Goal: Task Accomplishment & Management: Complete application form

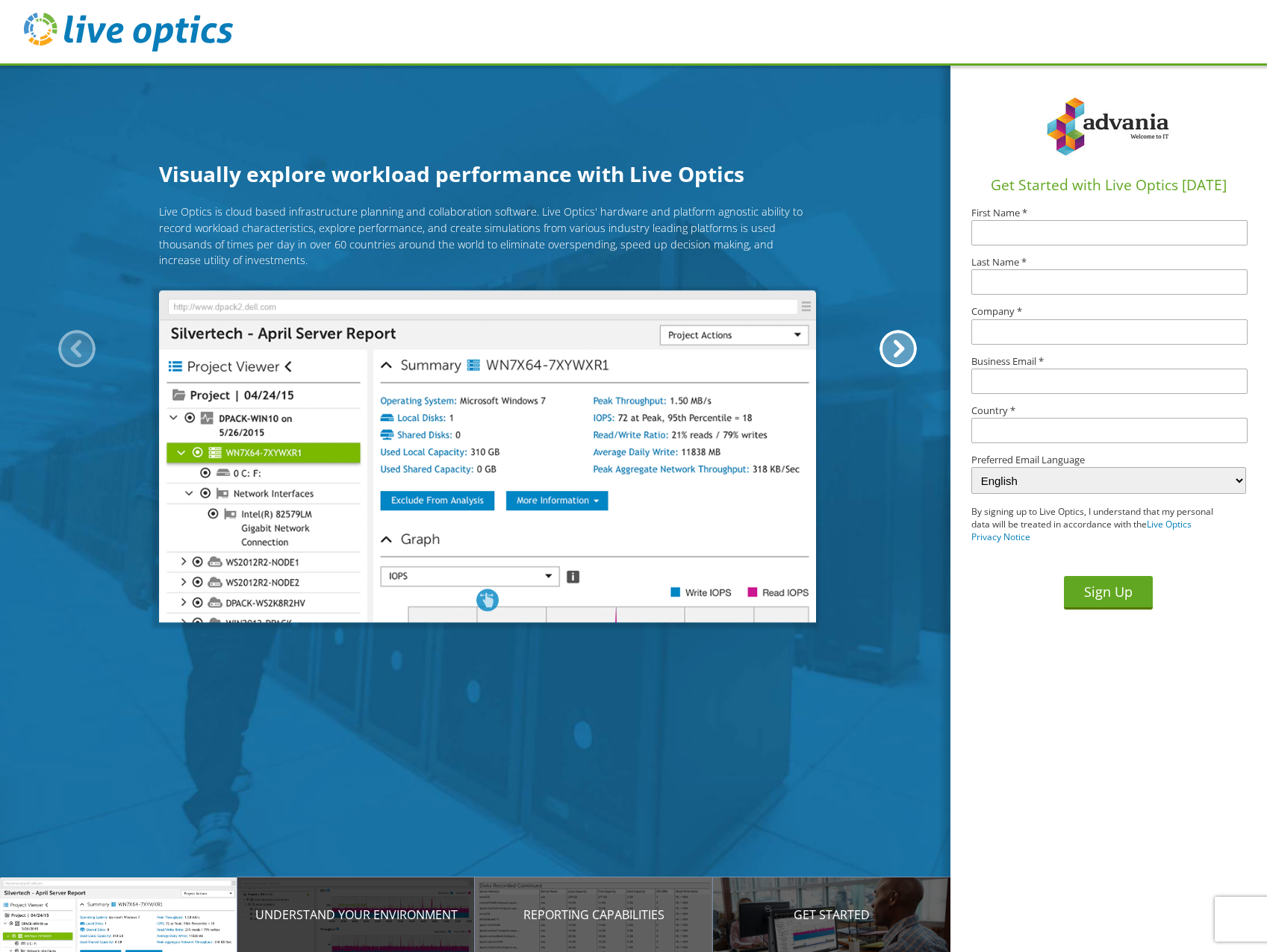
click at [344, 905] on div "Understand your environment" at bounding box center [356, 915] width 238 height 74
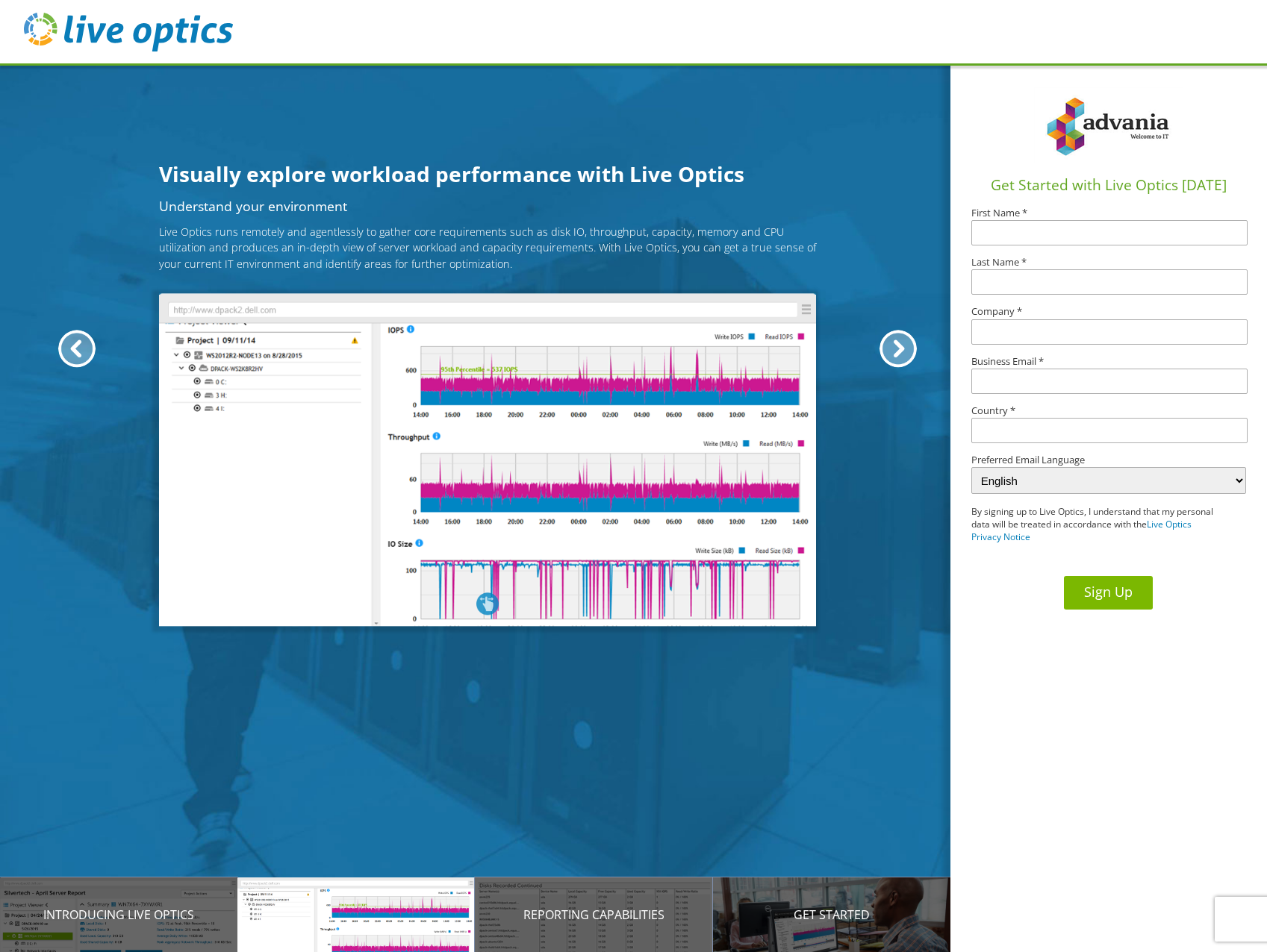
click at [1106, 592] on button "Sign Up" at bounding box center [1108, 593] width 89 height 34
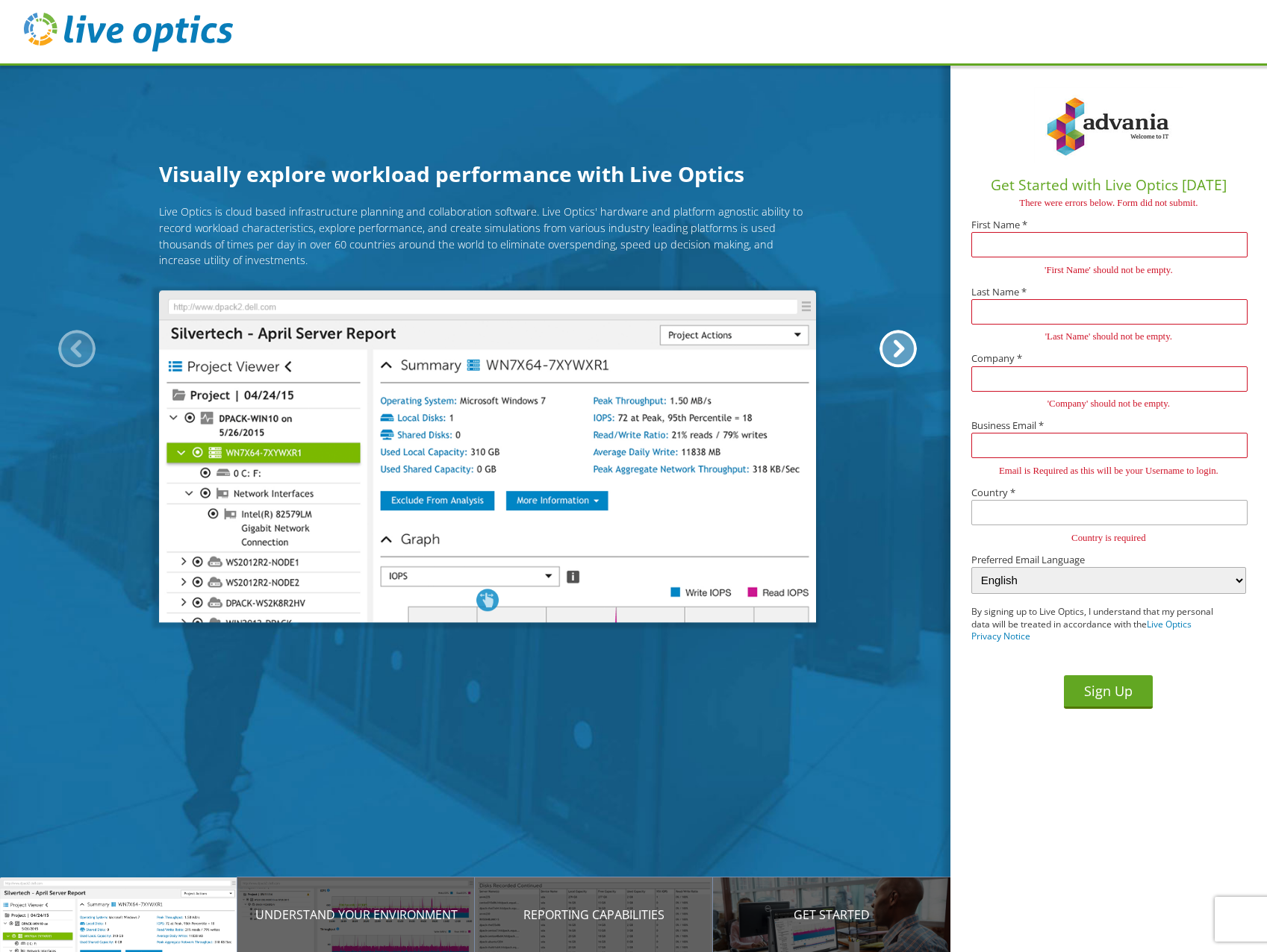
click at [1056, 246] on input "text" at bounding box center [1109, 245] width 276 height 26
type input "Valtýr"
type input "[PERSON_NAME]"
type input "Advania AS"
type input "valtyr.gislason@advania.is"
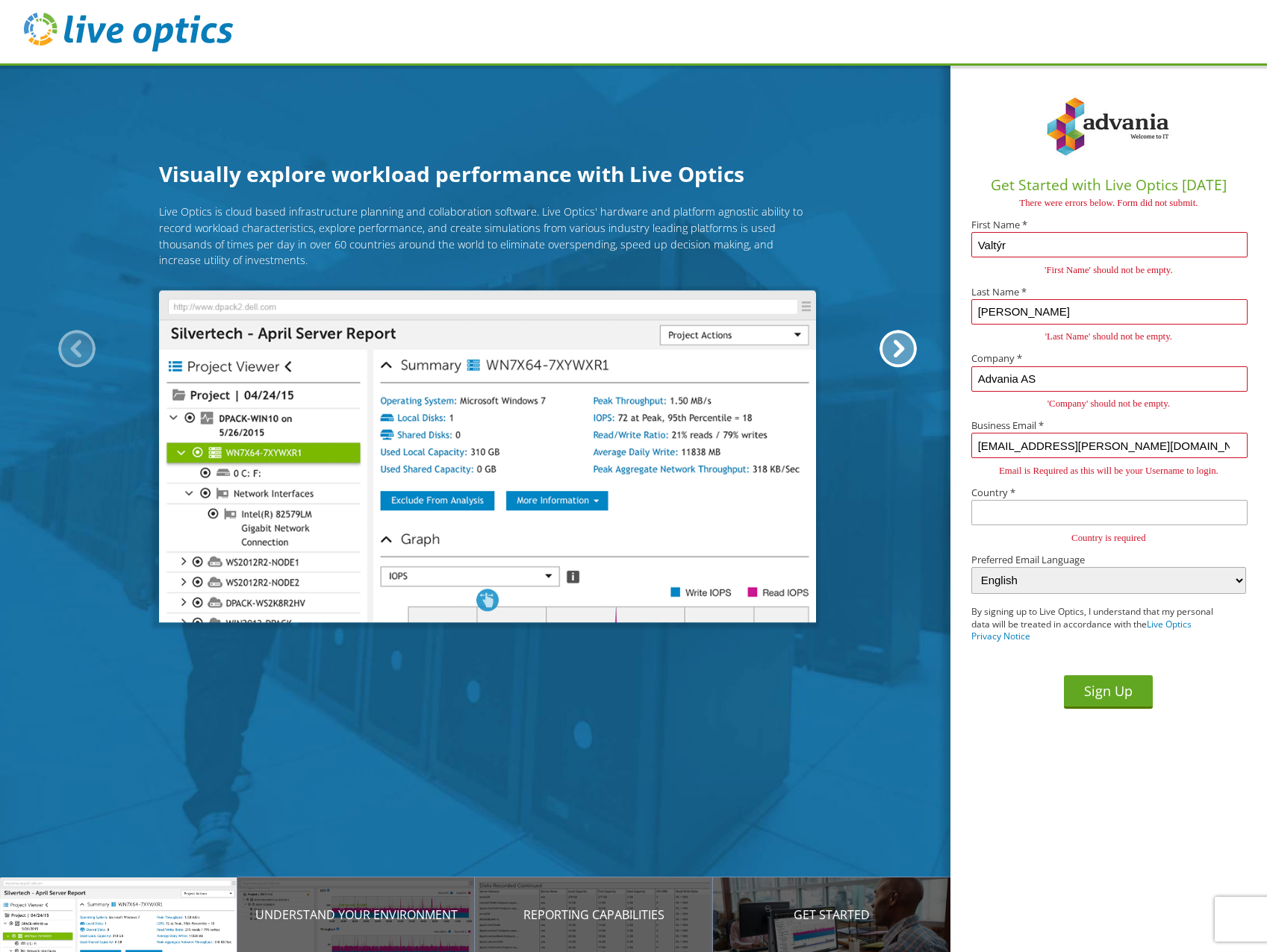
type input "[GEOGRAPHIC_DATA]"
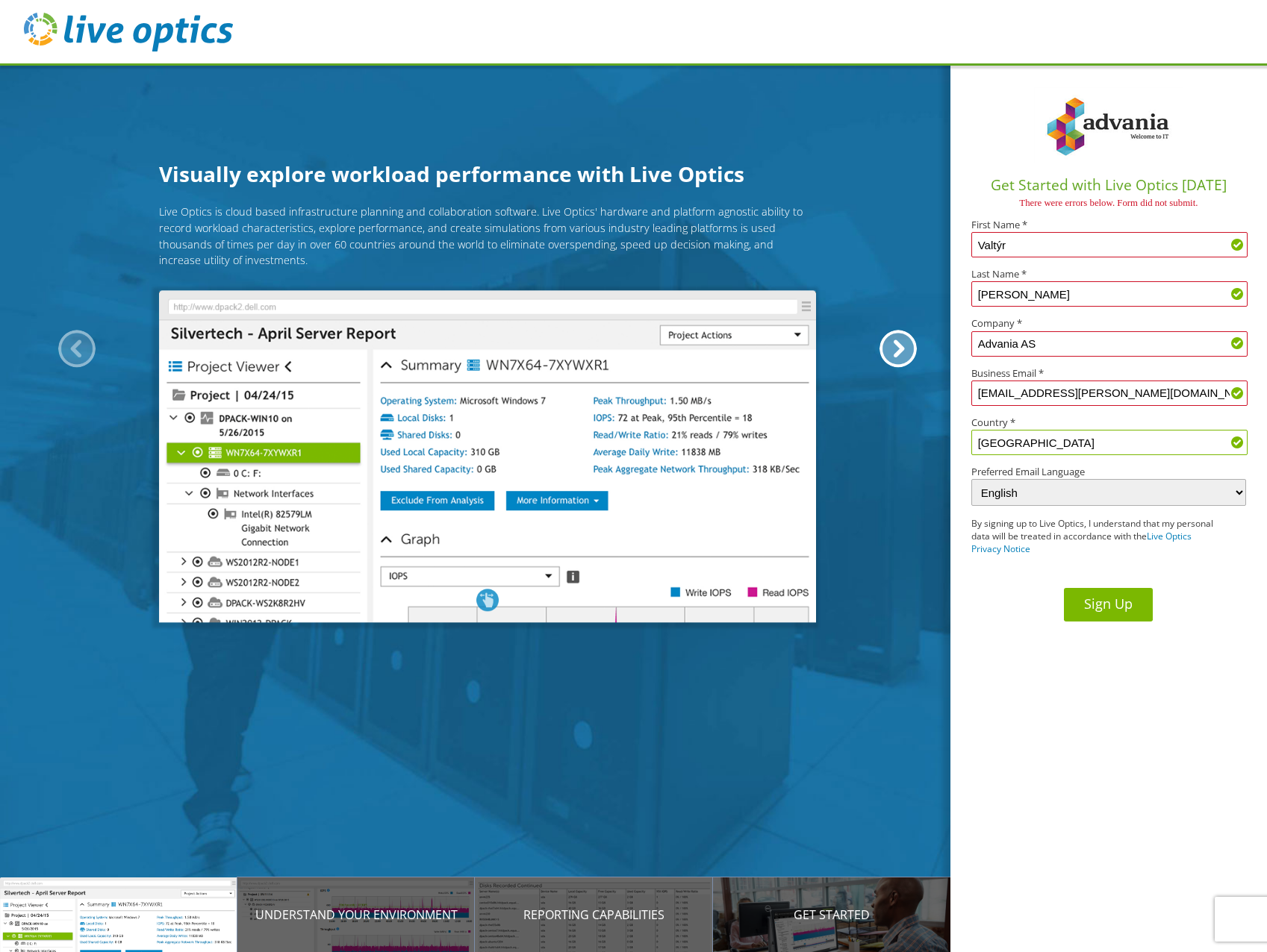
click at [1107, 605] on button "Sign Up" at bounding box center [1108, 605] width 89 height 34
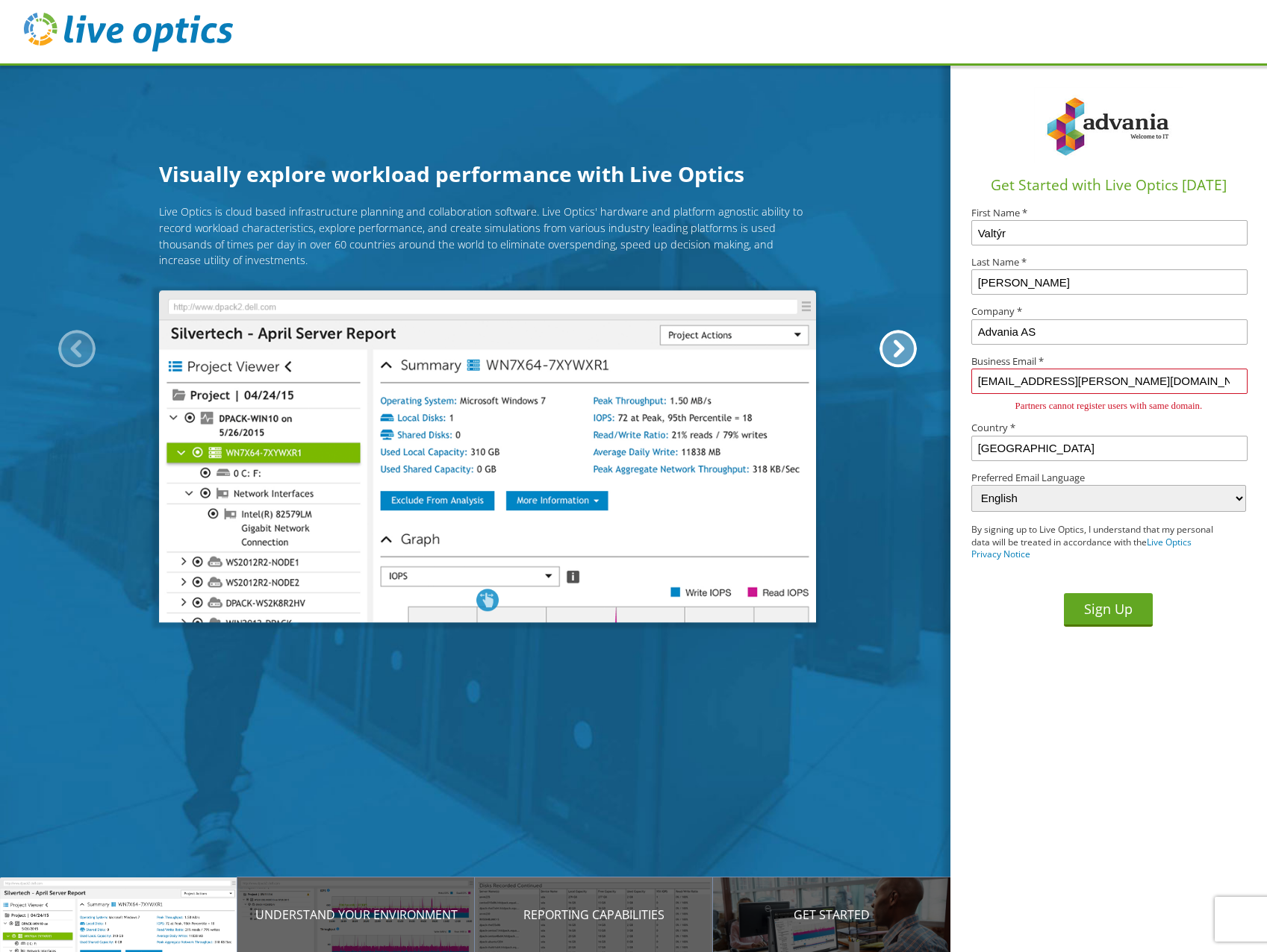
drag, startPoint x: 1122, startPoint y: 382, endPoint x: 976, endPoint y: 380, distance: 146.0
click at [976, 380] on input "valtyr.gislason@advania.is" at bounding box center [1109, 381] width 276 height 26
type input "[EMAIL_ADDRESS][DOMAIN_NAME]"
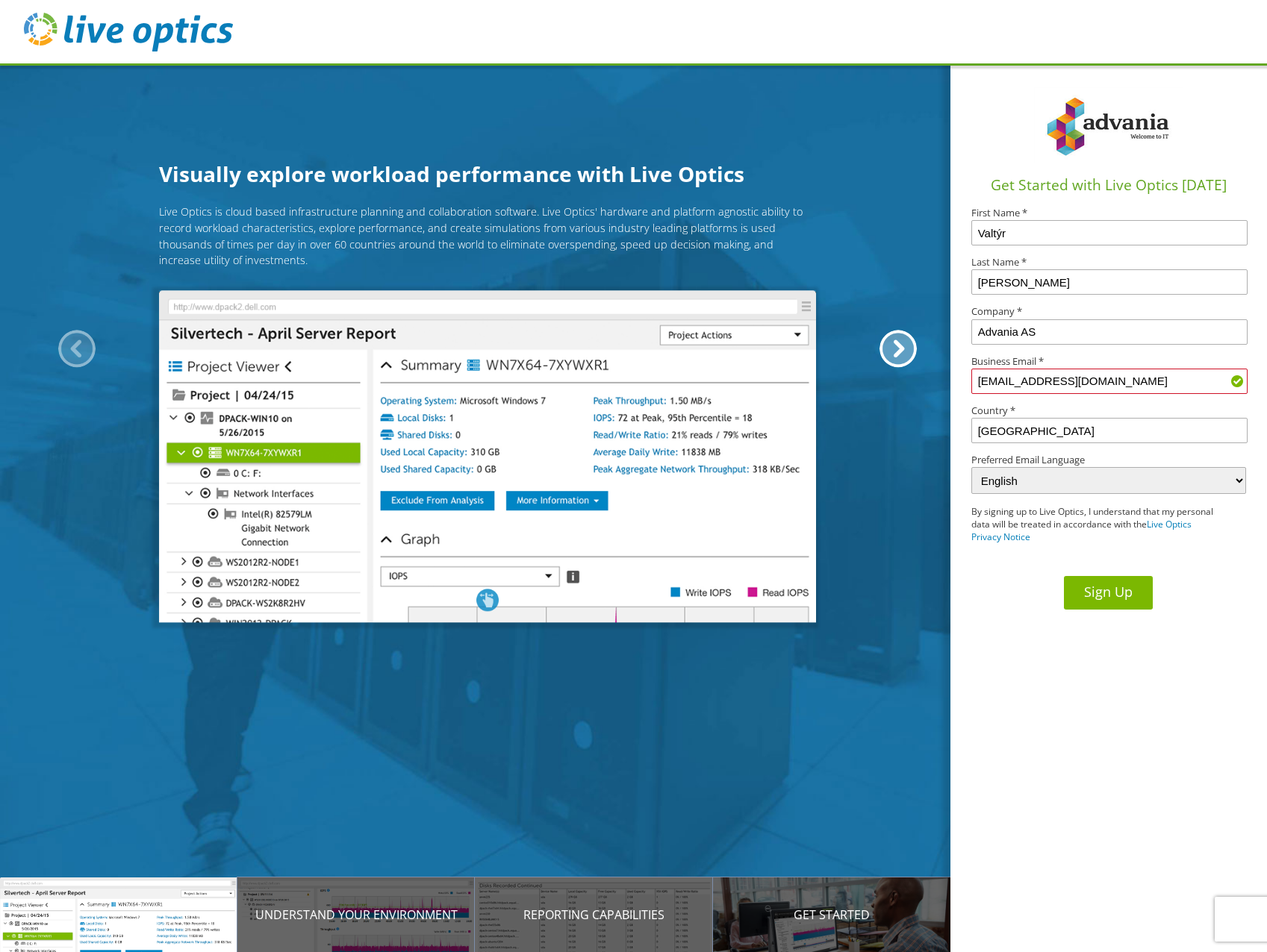
click at [1104, 591] on button "Sign Up" at bounding box center [1108, 593] width 89 height 34
click at [1118, 589] on button "Sign Up" at bounding box center [1108, 593] width 89 height 34
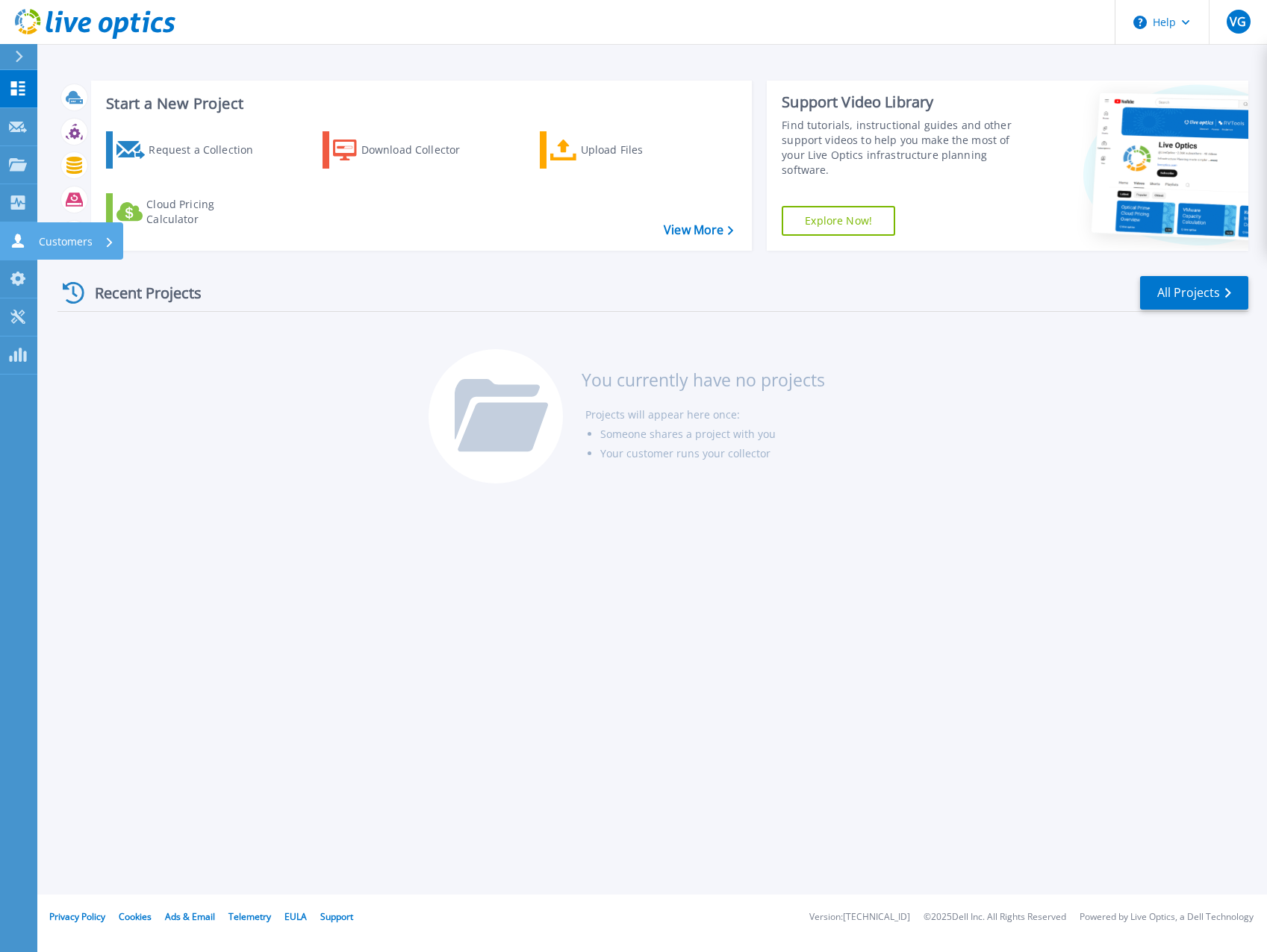
click at [54, 240] on p "Customers" at bounding box center [66, 242] width 54 height 39
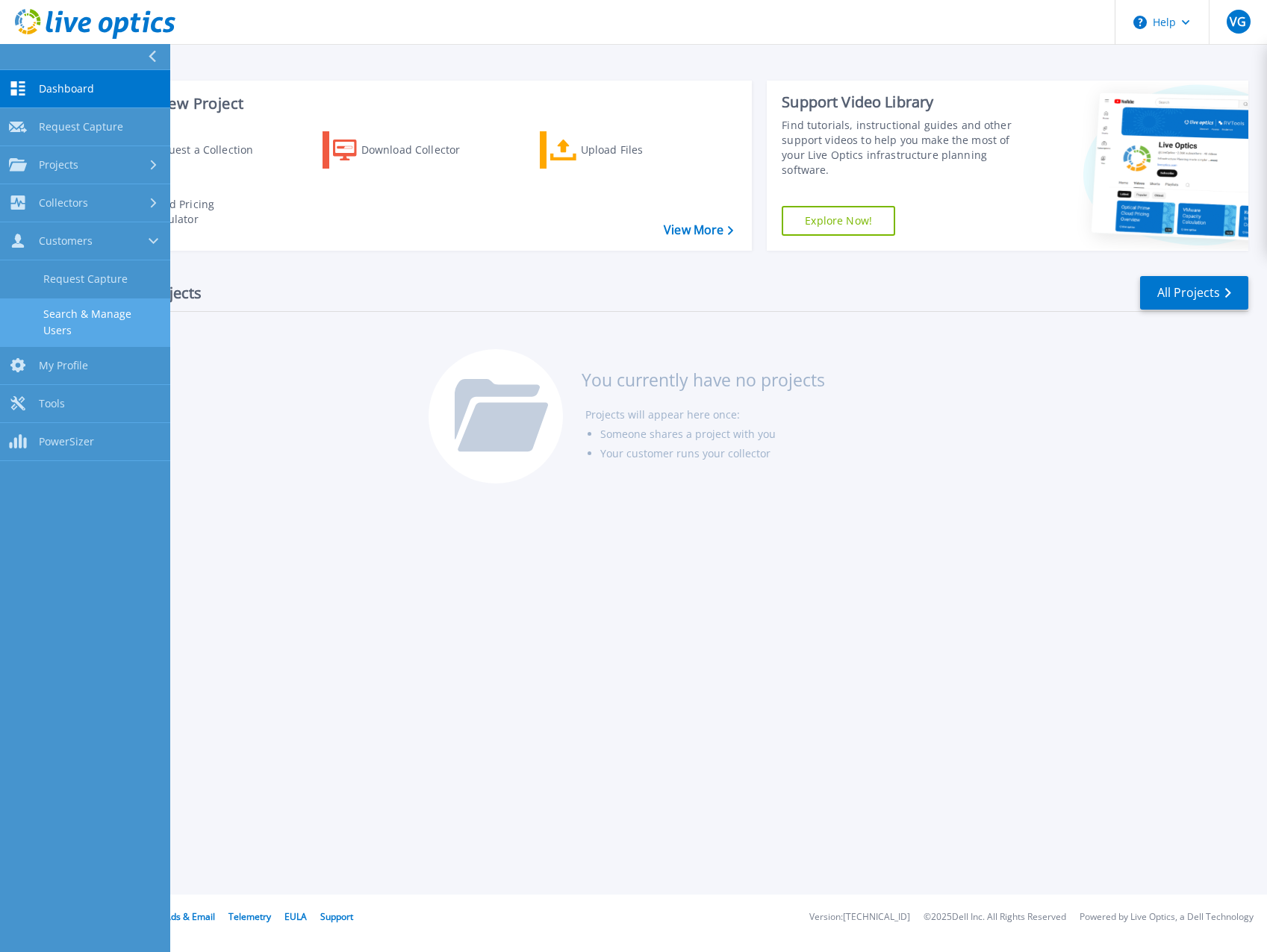
click at [79, 315] on link "Search & Manage Users" at bounding box center [85, 323] width 170 height 48
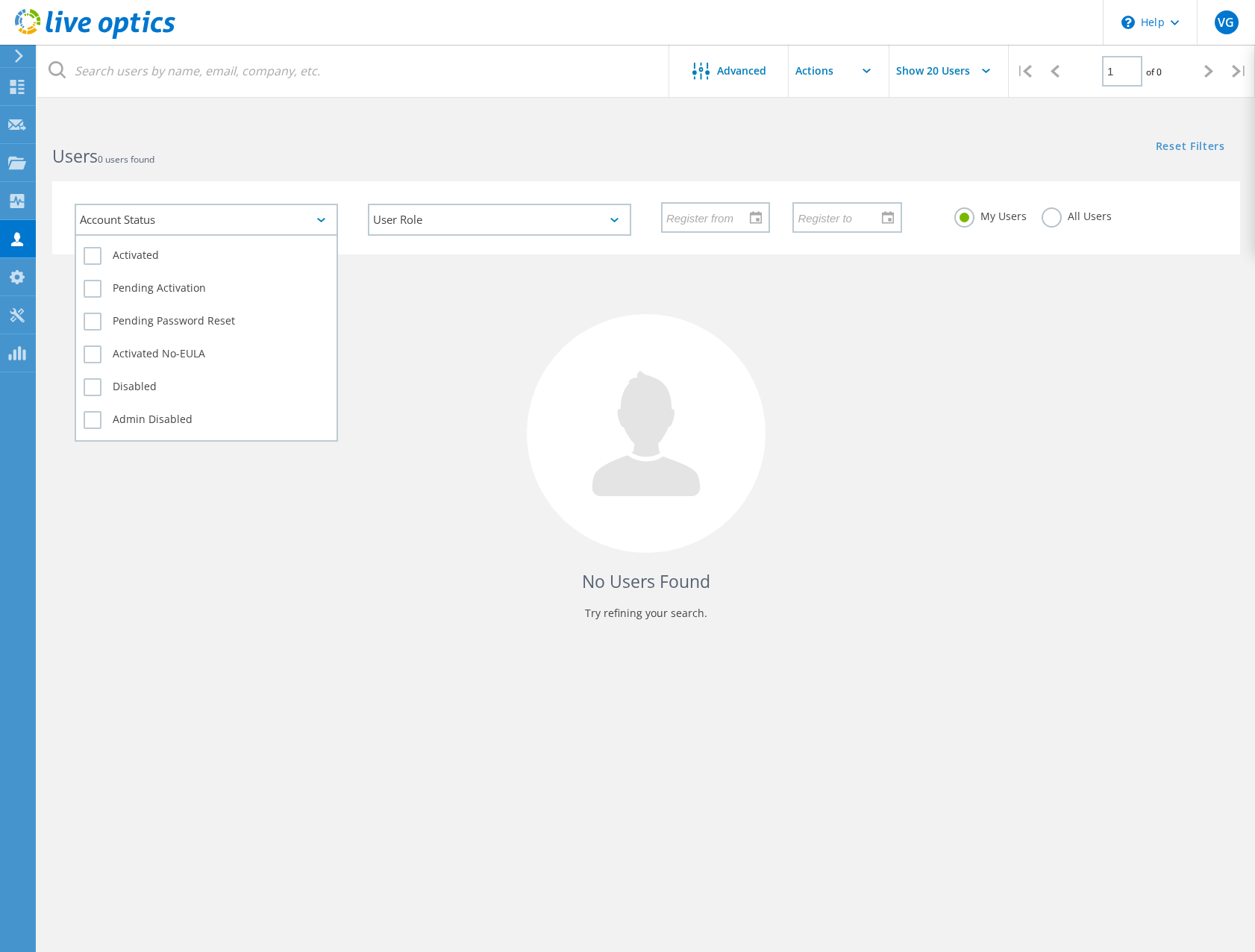
click at [262, 230] on div "Account Status" at bounding box center [206, 220] width 263 height 32
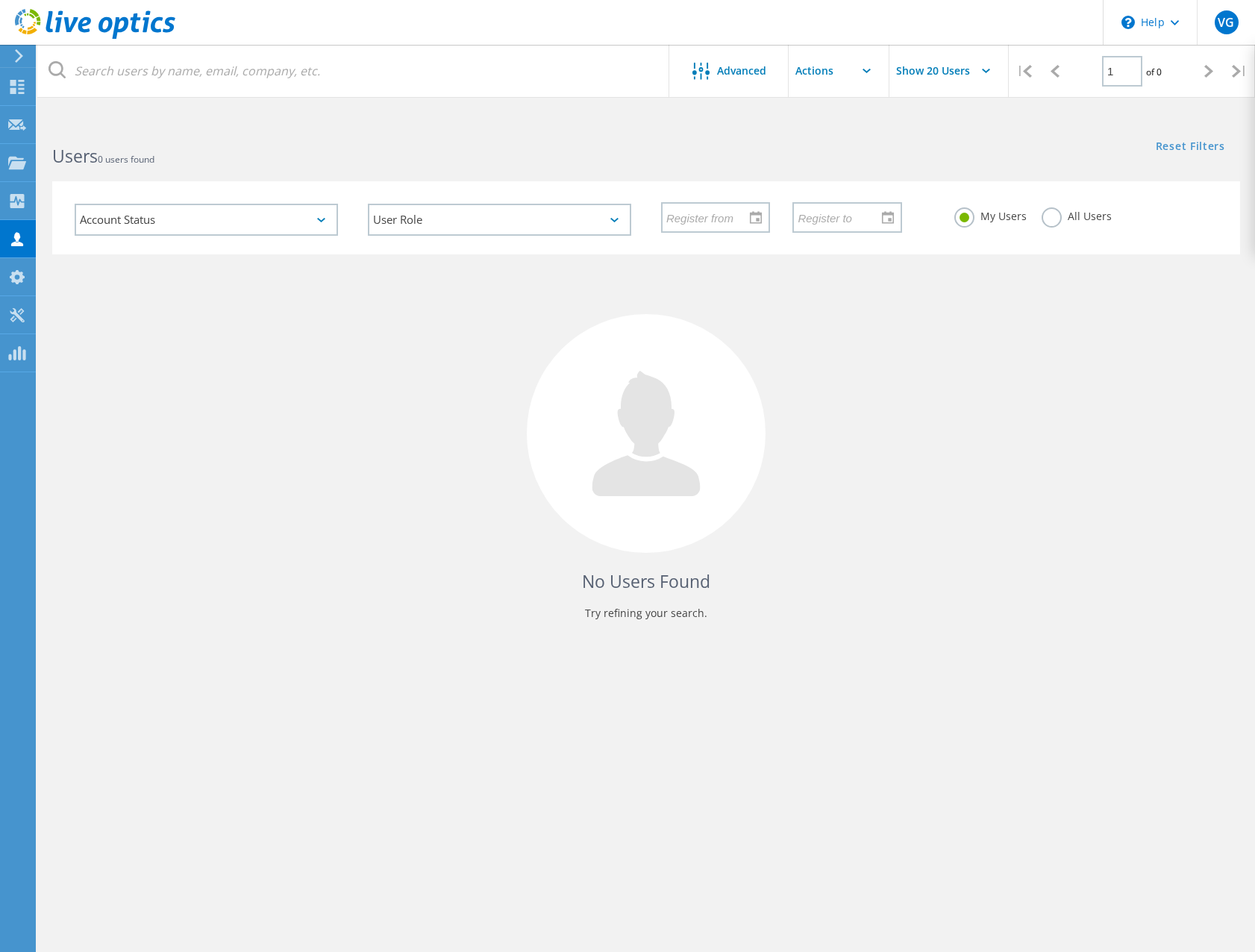
click at [1048, 218] on label "All Users" at bounding box center [1077, 215] width 70 height 14
click at [0, 0] on input "All Users" at bounding box center [0, 0] width 0 height 0
click at [963, 221] on label "My Users" at bounding box center [991, 215] width 73 height 14
click at [0, 0] on input "My Users" at bounding box center [0, 0] width 0 height 0
click at [830, 74] on input "text" at bounding box center [863, 71] width 149 height 52
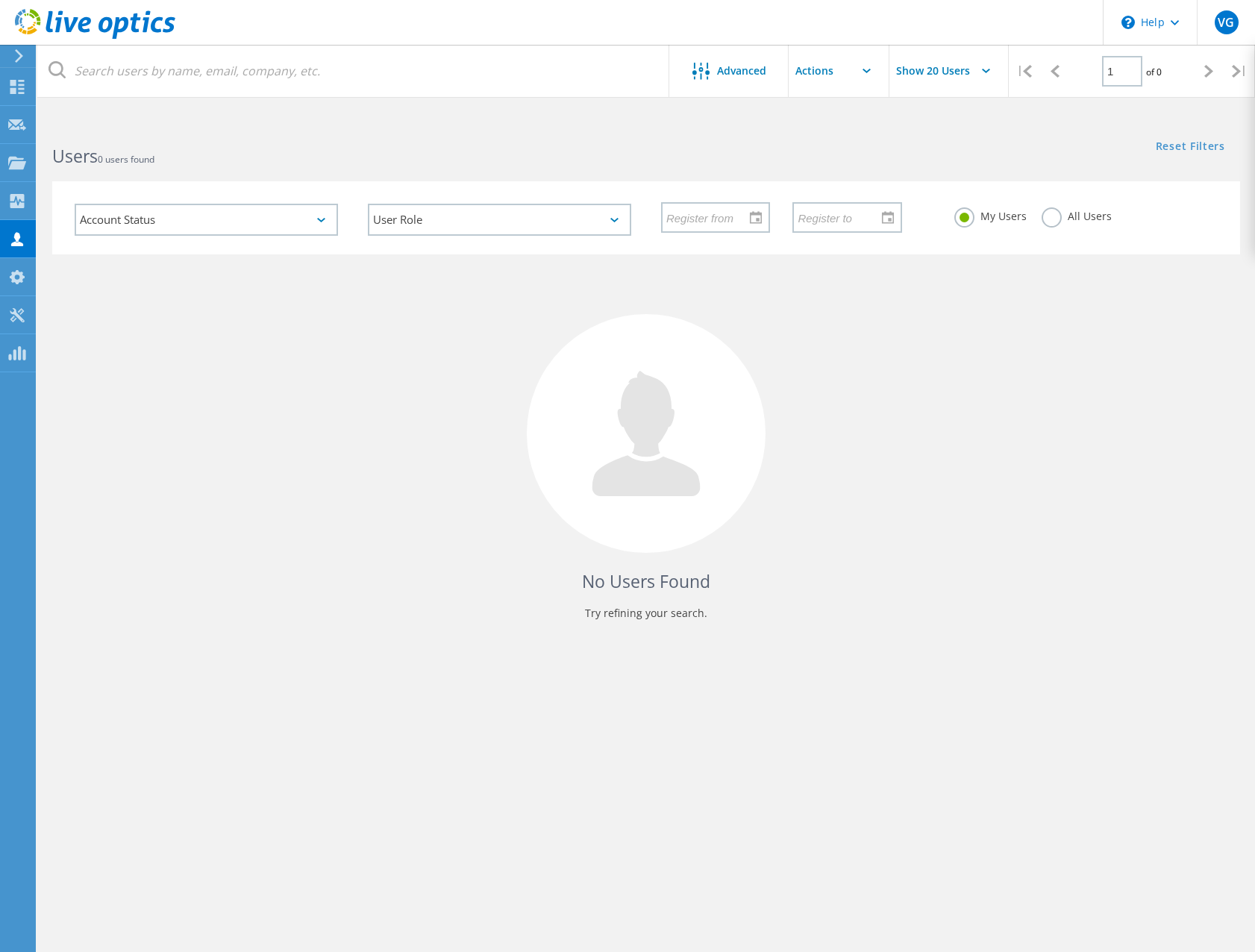
click at [961, 76] on input "Show 20 Users" at bounding box center [964, 71] width 149 height 52
click at [41, 386] on div "No Users Found Try refining your search." at bounding box center [646, 458] width 1218 height 409
click at [106, 238] on icon at bounding box center [108, 239] width 6 height 10
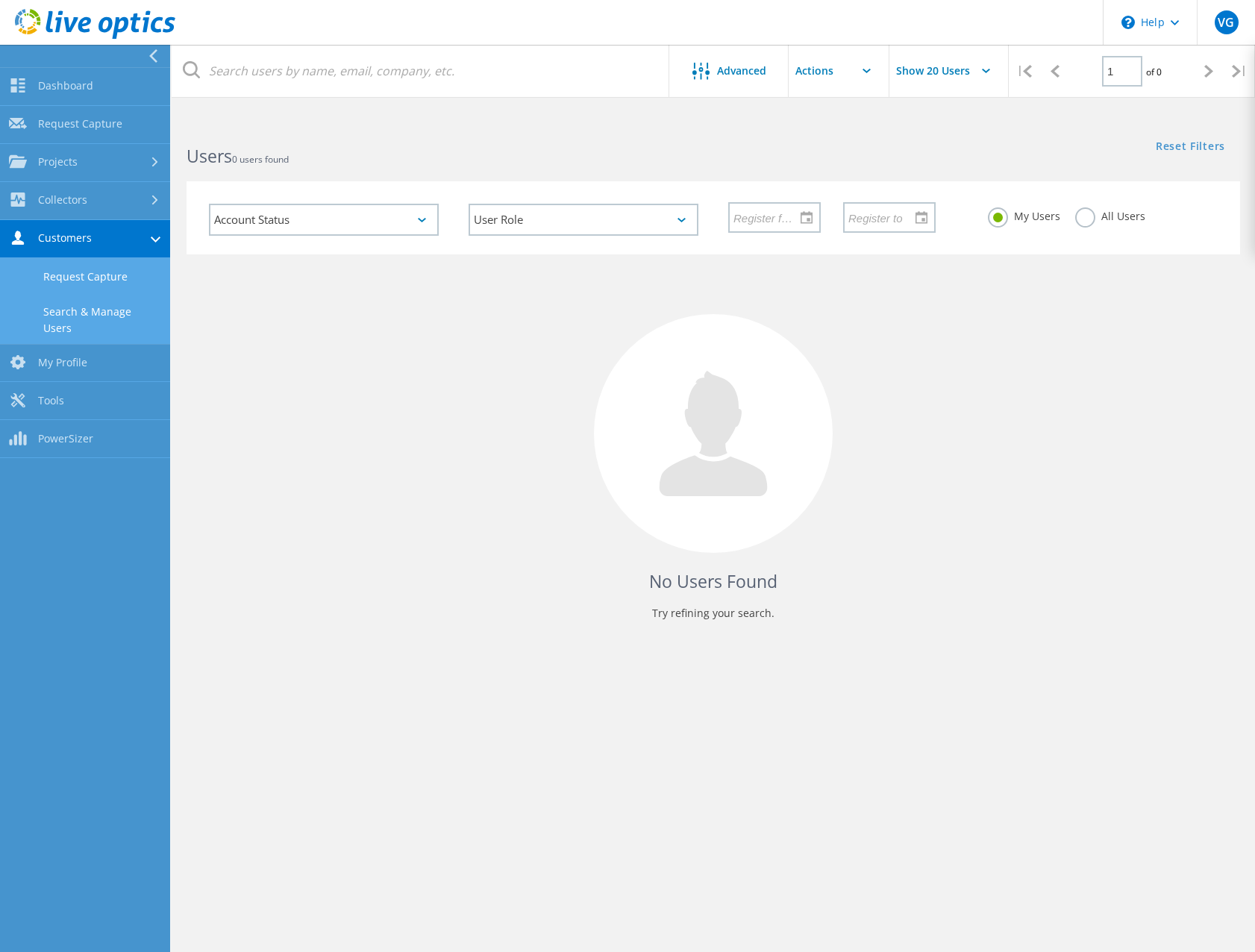
click at [87, 276] on link "Request Capture" at bounding box center [85, 277] width 170 height 38
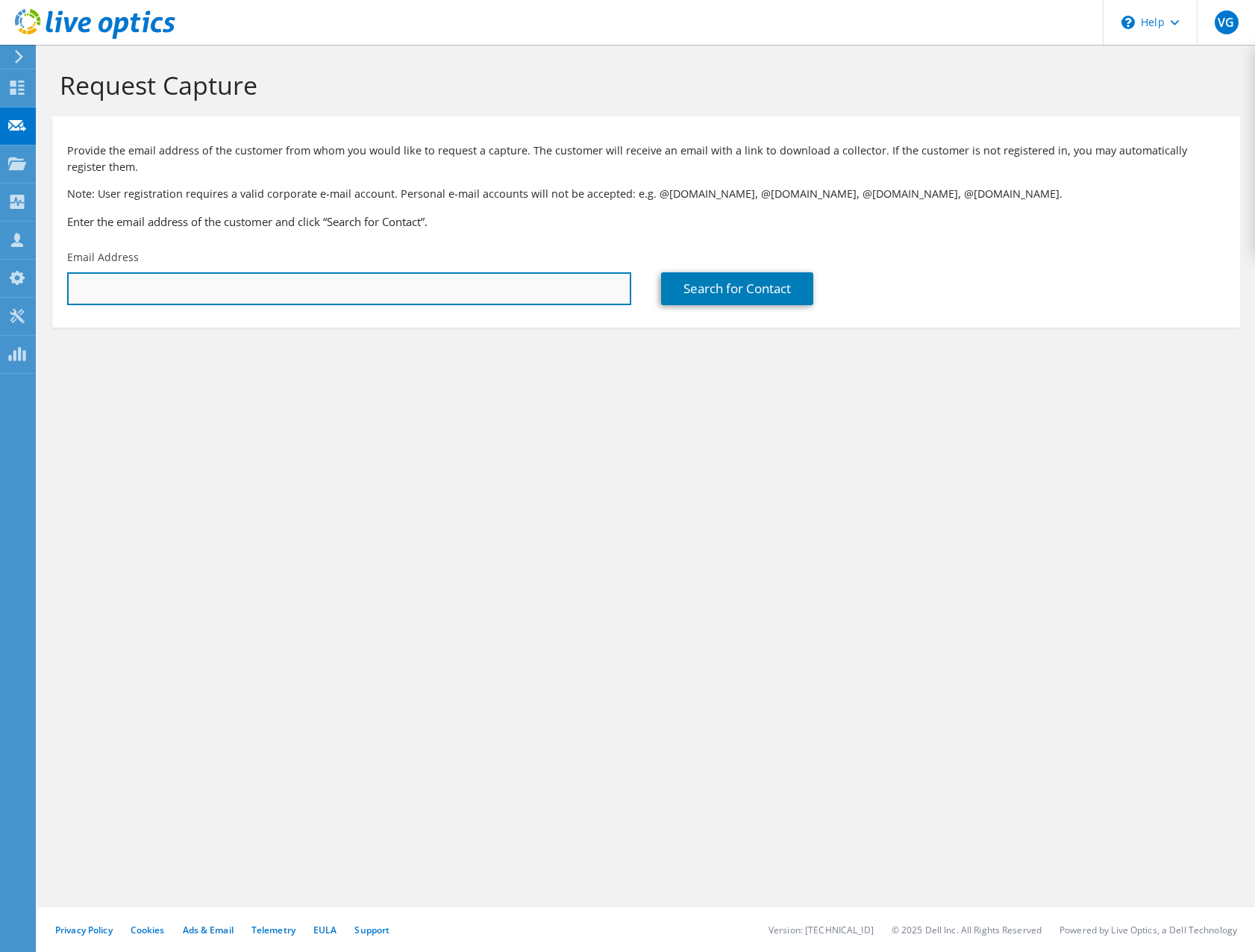
click at [220, 286] on input "text" at bounding box center [349, 288] width 565 height 33
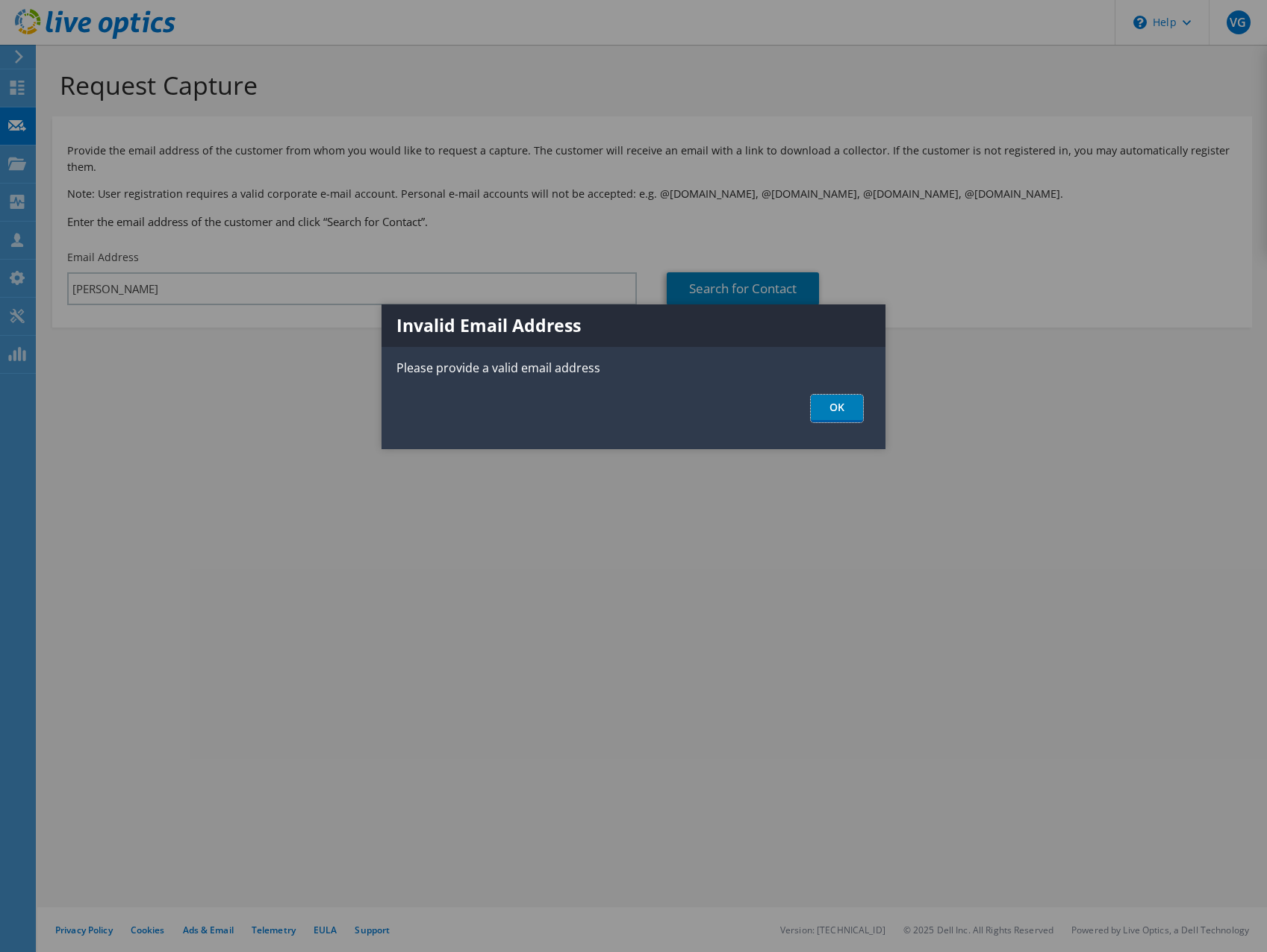
drag, startPoint x: 834, startPoint y: 413, endPoint x: 821, endPoint y: 413, distance: 13.0
click at [834, 413] on link "OK" at bounding box center [836, 408] width 52 height 27
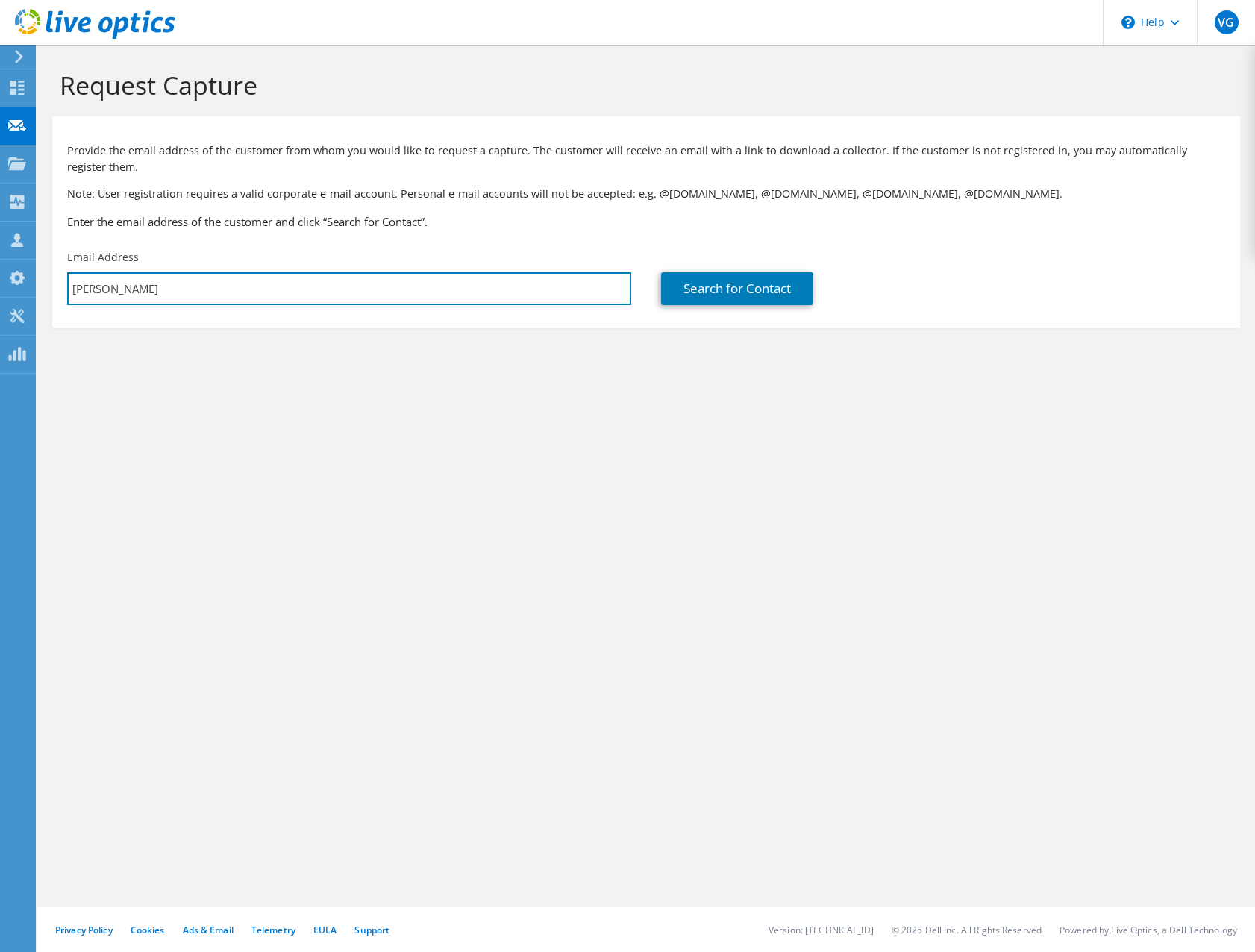
drag, startPoint x: 154, startPoint y: 290, endPoint x: 37, endPoint y: 286, distance: 117.1
click at [37, 286] on section "Request Capture Provide the email address of the customer from whom you would l…" at bounding box center [646, 223] width 1218 height 357
paste input "@ccpgames.com"
type input "andy@ccpgames.com"
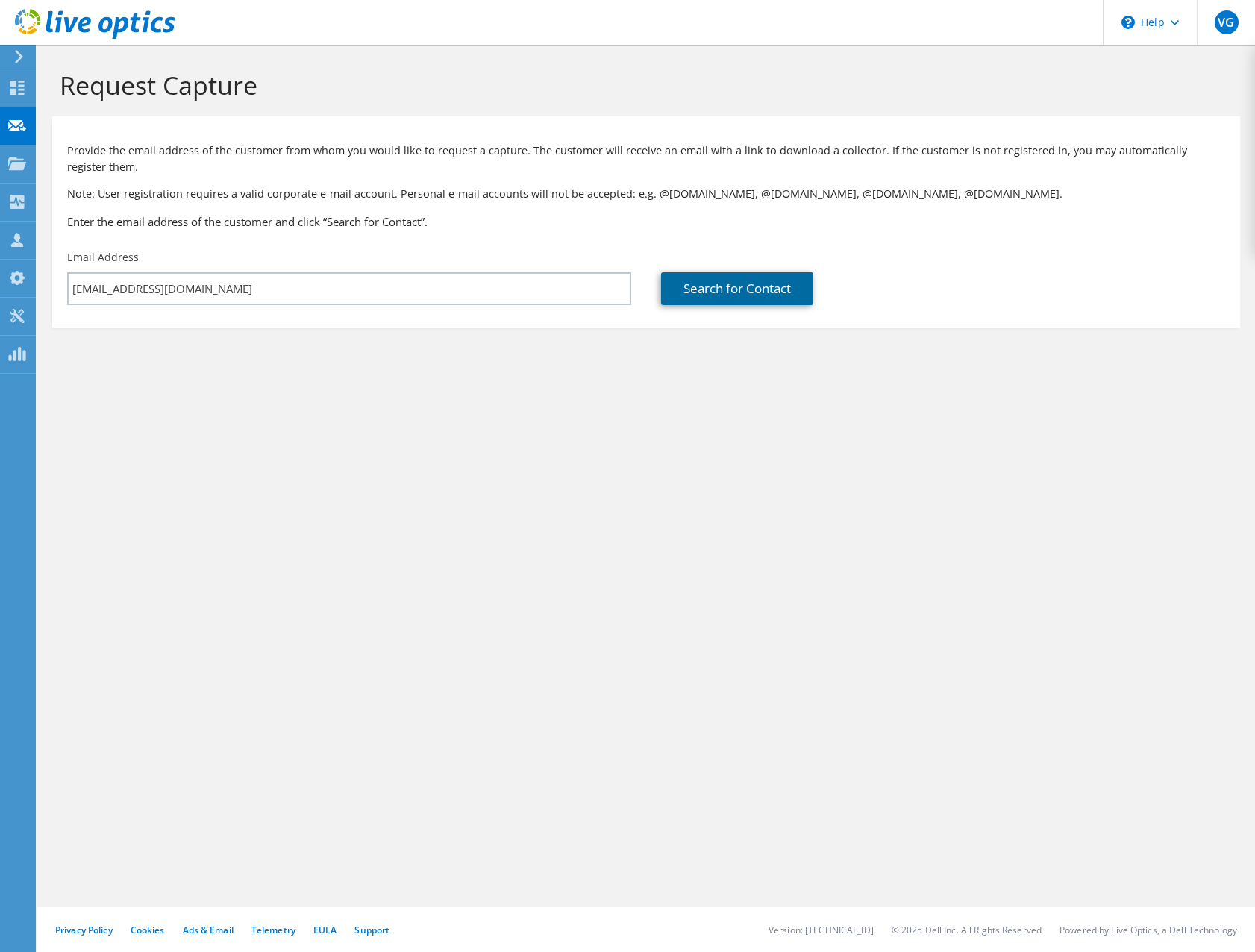
click at [705, 280] on link "Search for Contact" at bounding box center [737, 288] width 152 height 33
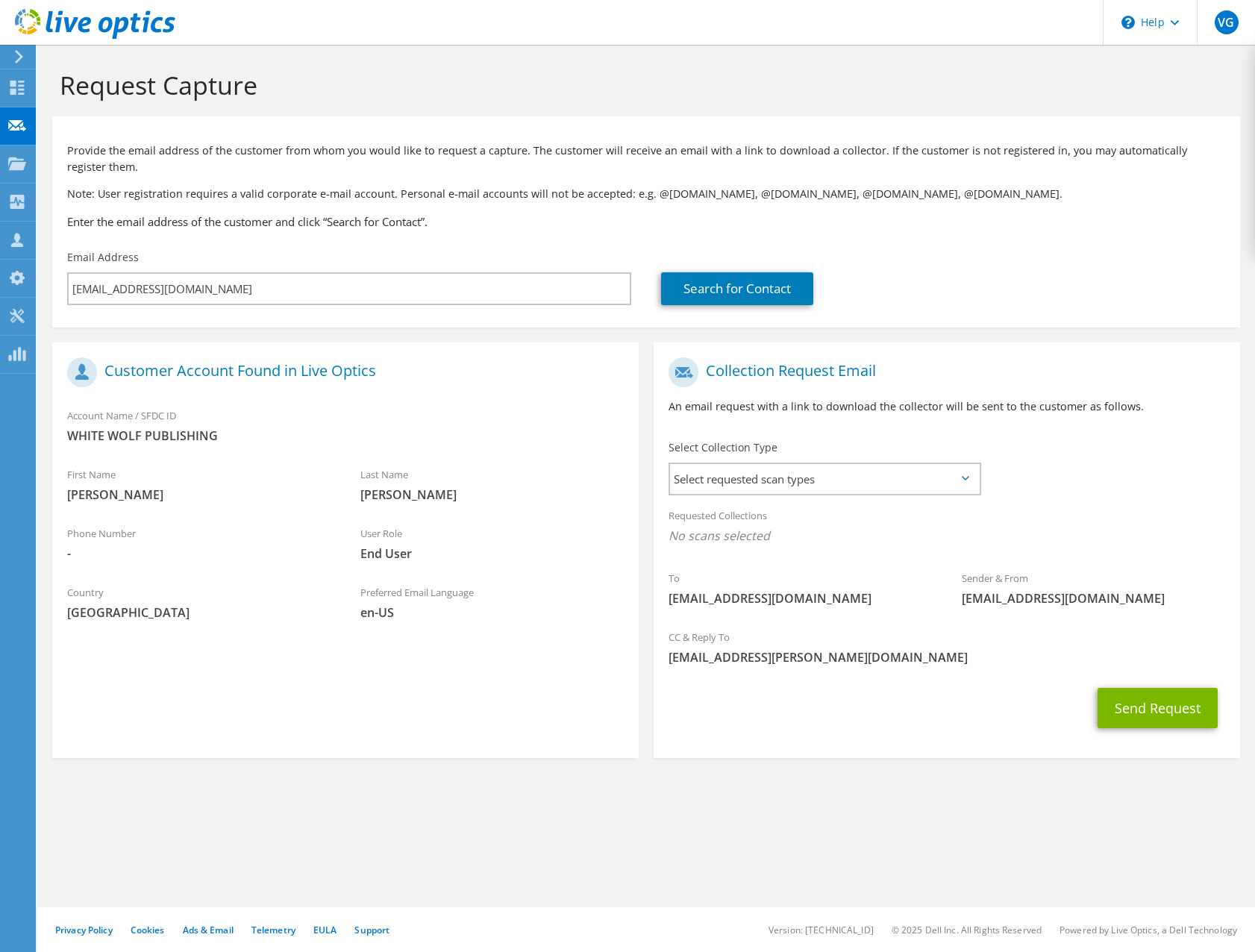
click at [965, 478] on icon at bounding box center [965, 478] width 7 height 4
click at [968, 478] on icon at bounding box center [965, 478] width 7 height 4
click at [697, 479] on span "Select requested scan types" at bounding box center [824, 480] width 309 height 30
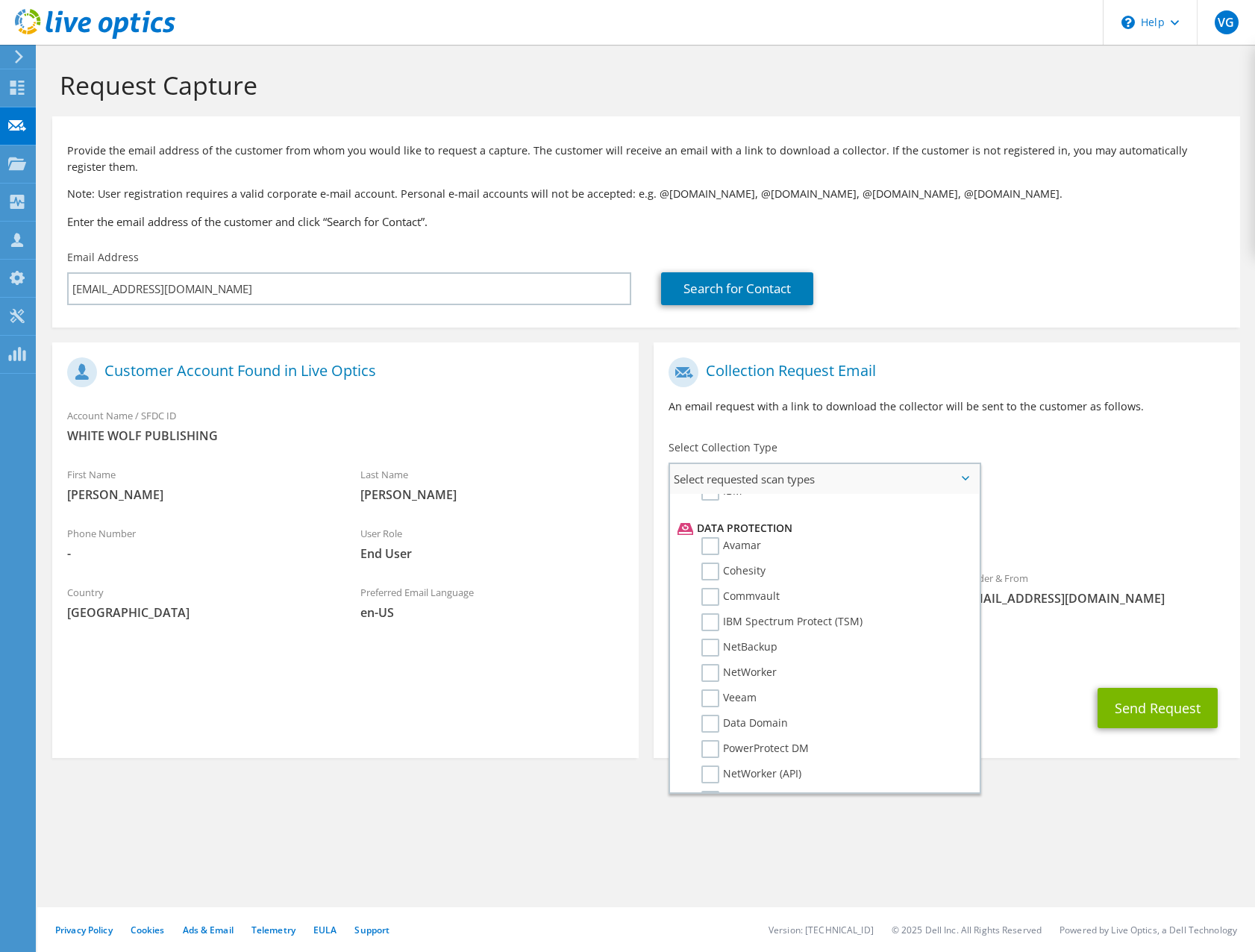
scroll to position [710, 0]
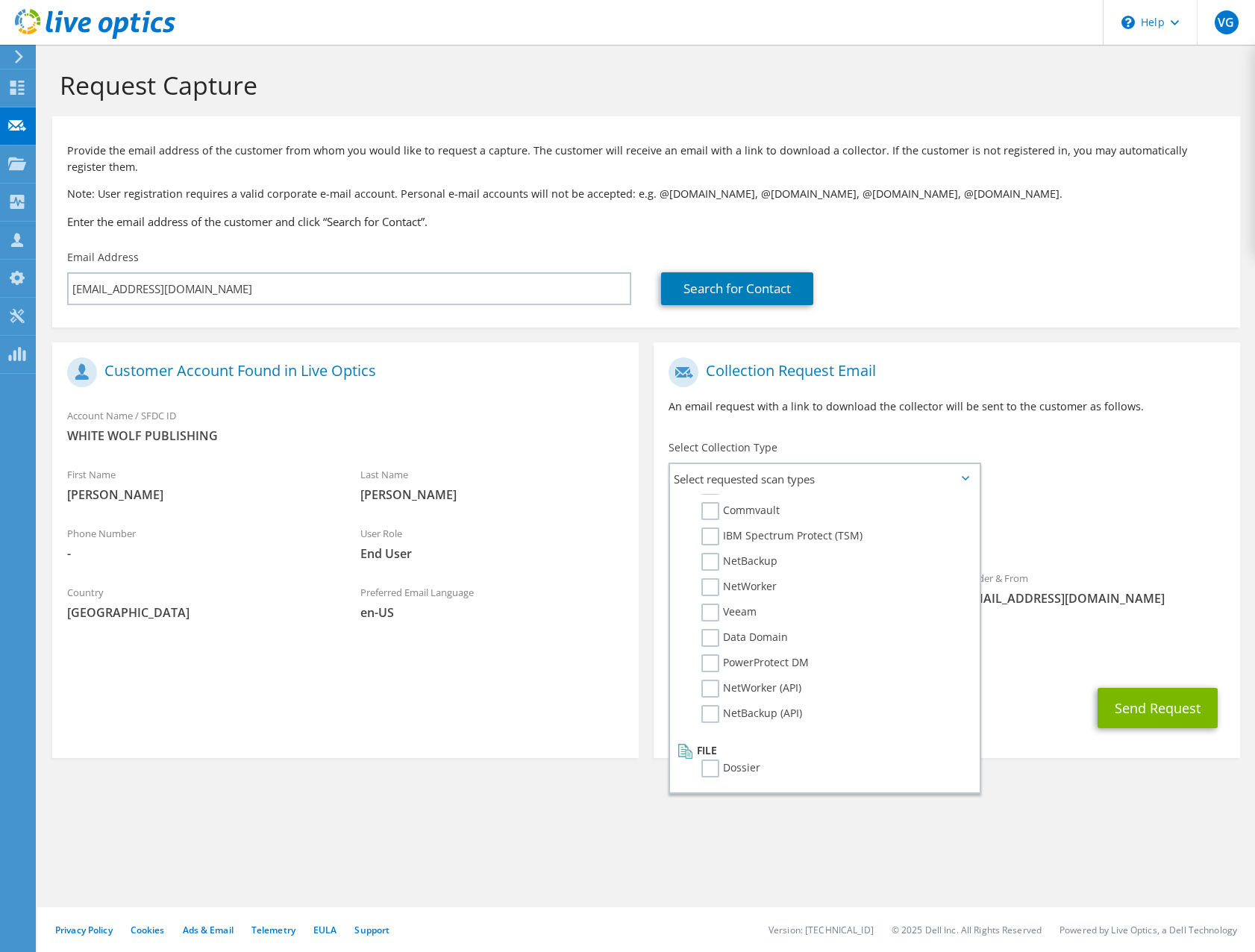
click at [1041, 802] on section "Request Capture Provide the email address of the customer from whom you would l…" at bounding box center [646, 439] width 1218 height 788
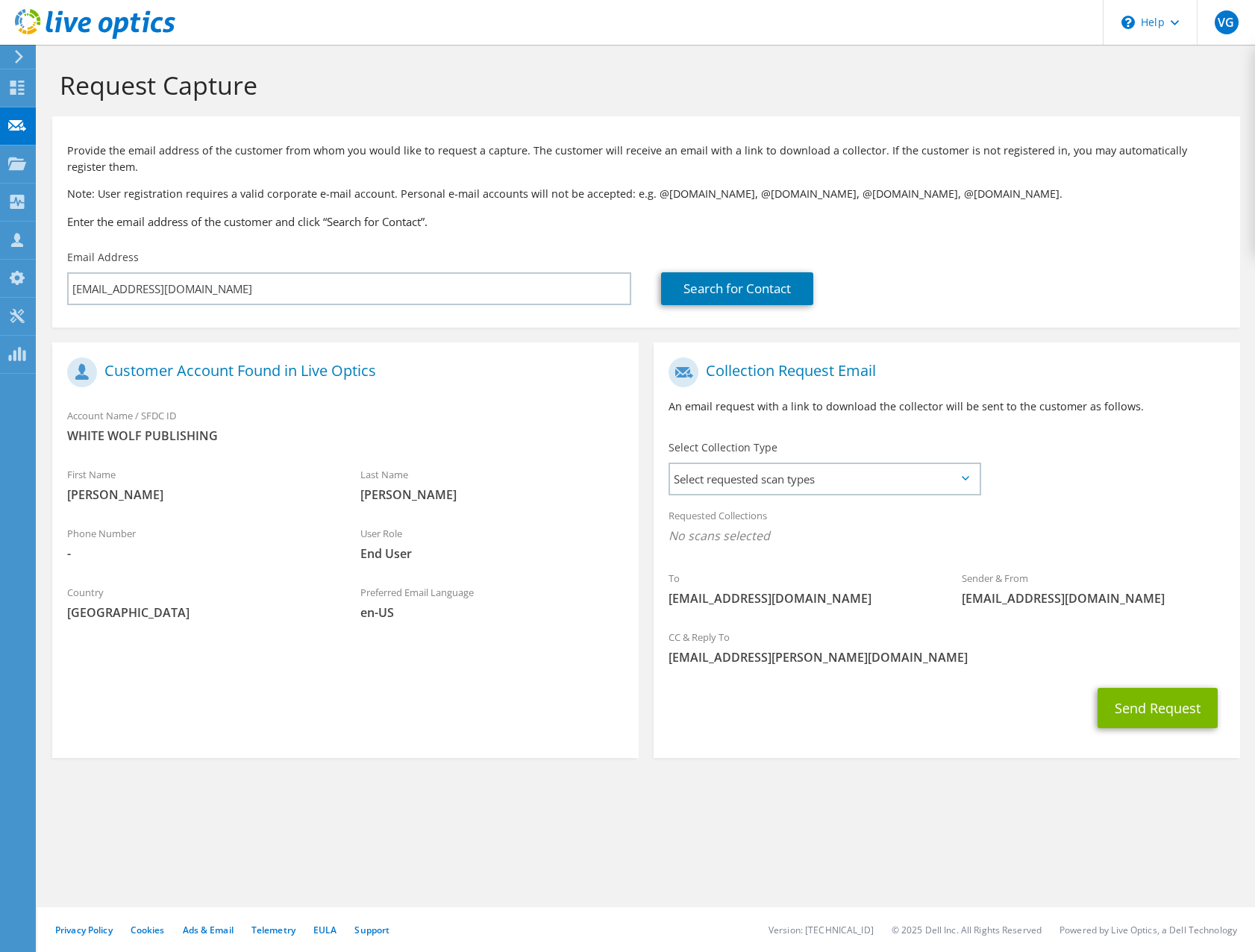
click at [969, 479] on icon at bounding box center [965, 478] width 7 height 4
click at [919, 488] on span "Select requested scan types" at bounding box center [824, 480] width 309 height 30
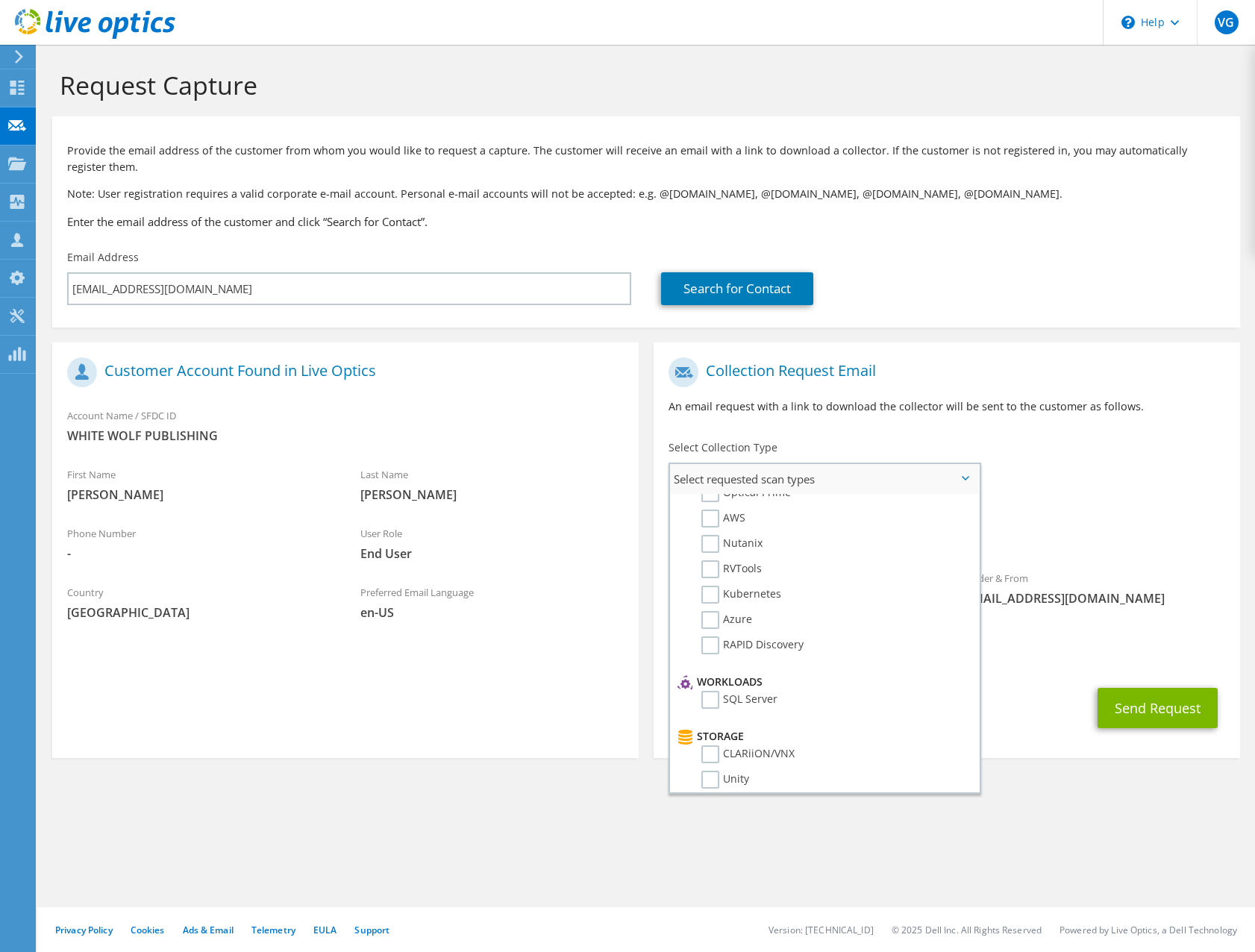
scroll to position [0, 0]
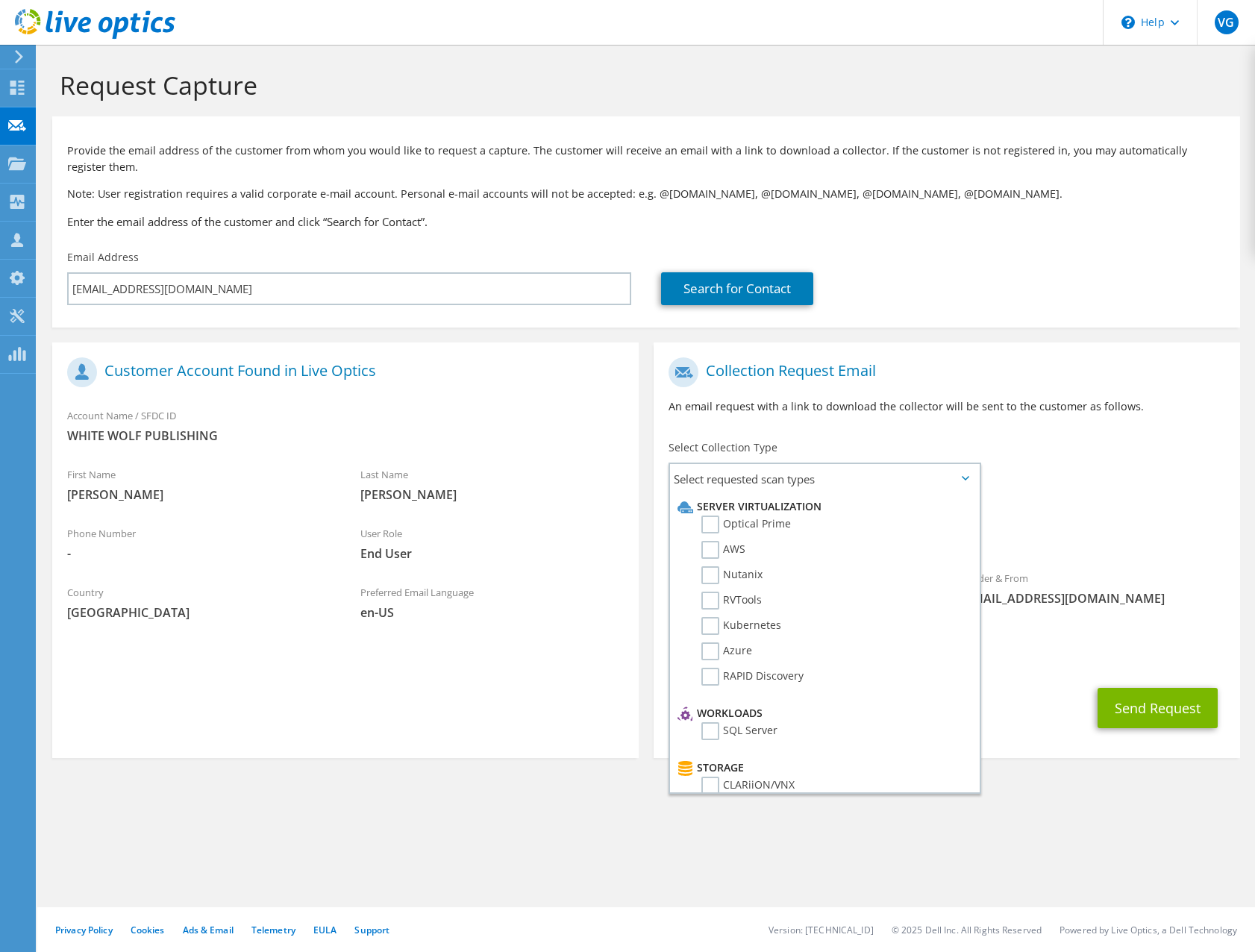
click at [1131, 476] on div "To andy@ccpgames.com Sender & From liveoptics@liveoptics.com" at bounding box center [947, 486] width 587 height 272
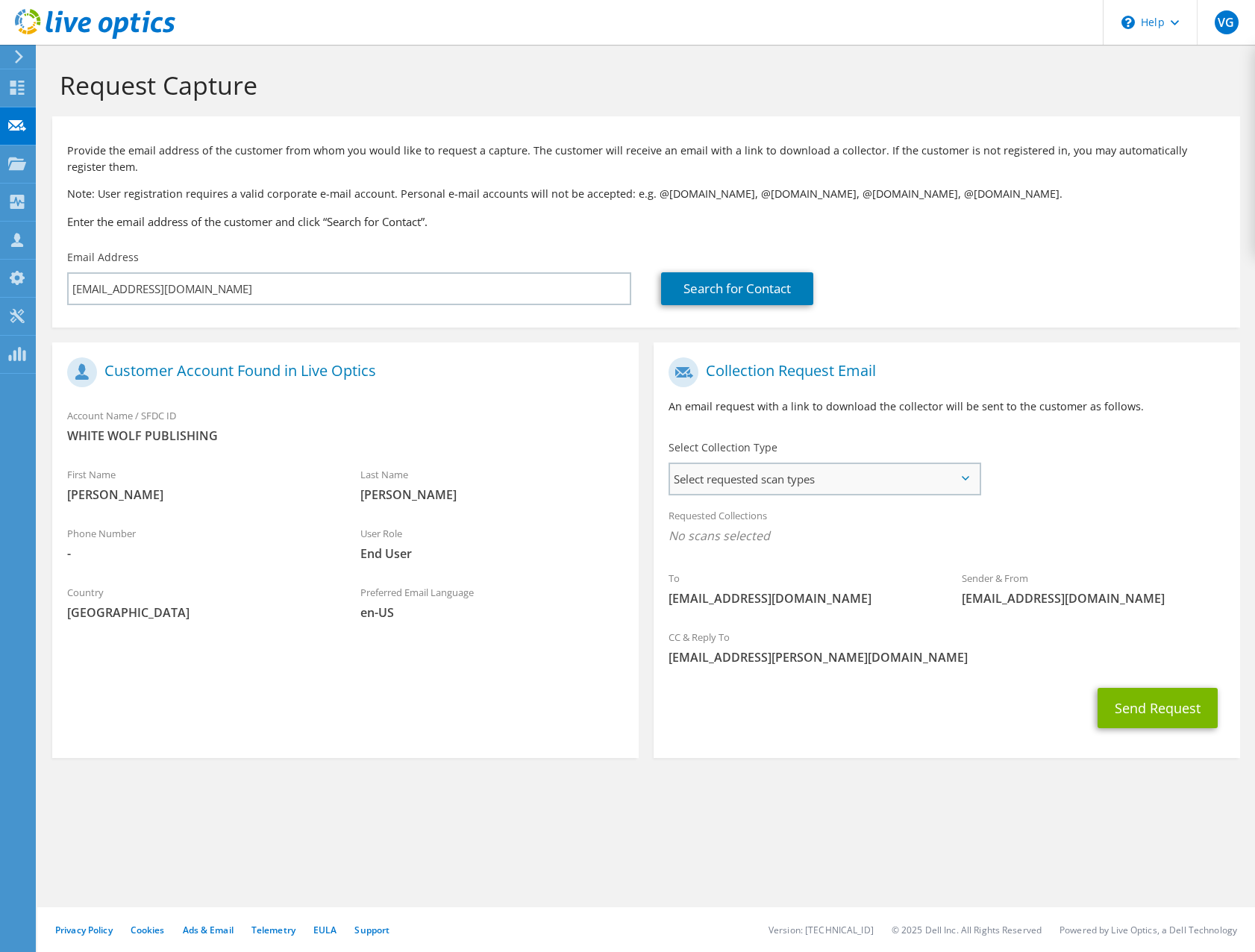
click at [966, 472] on span "Select requested scan types" at bounding box center [824, 480] width 309 height 30
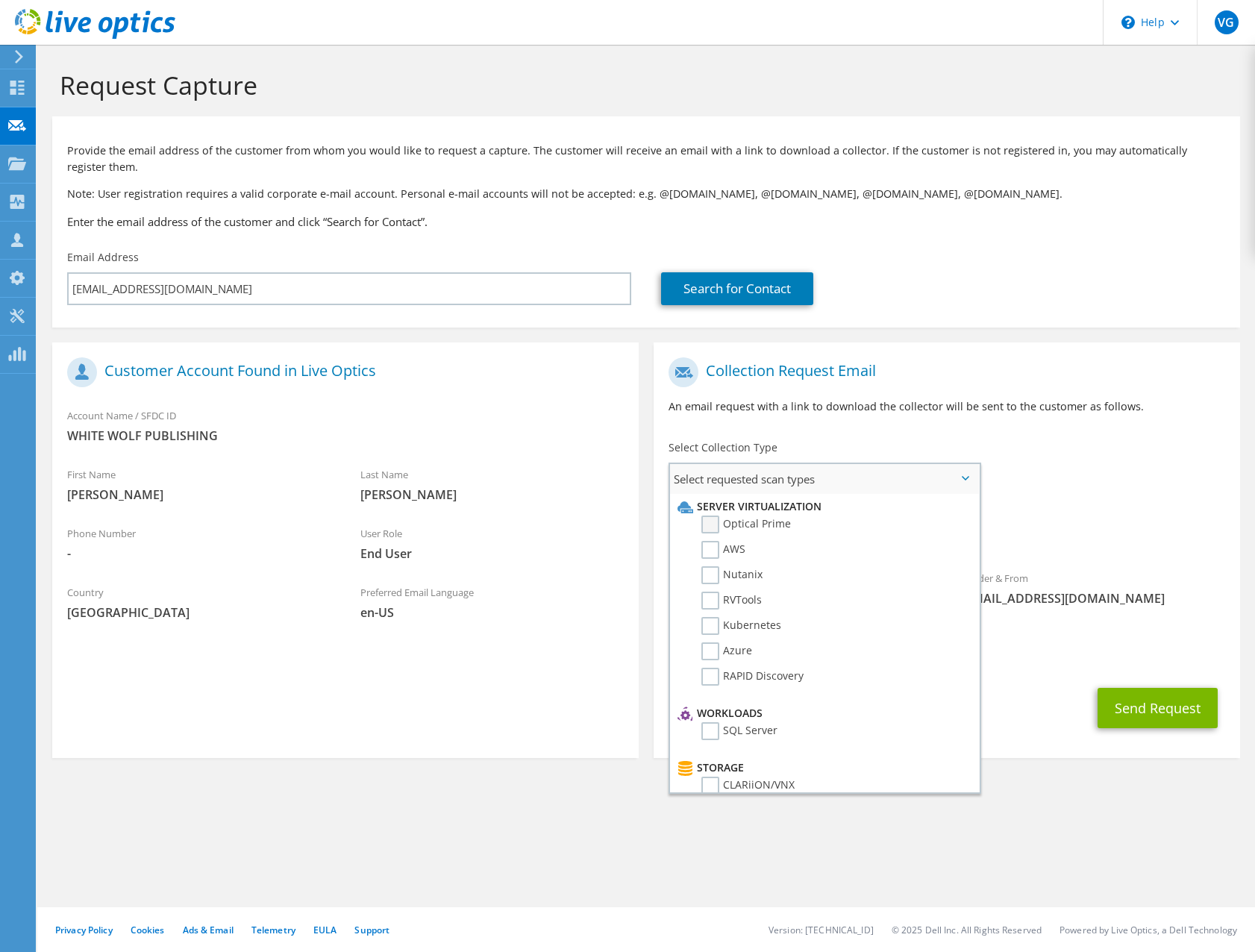
click at [710, 527] on label "Optical Prime" at bounding box center [746, 525] width 90 height 18
click at [0, 0] on input "Optical Prime" at bounding box center [0, 0] width 0 height 0
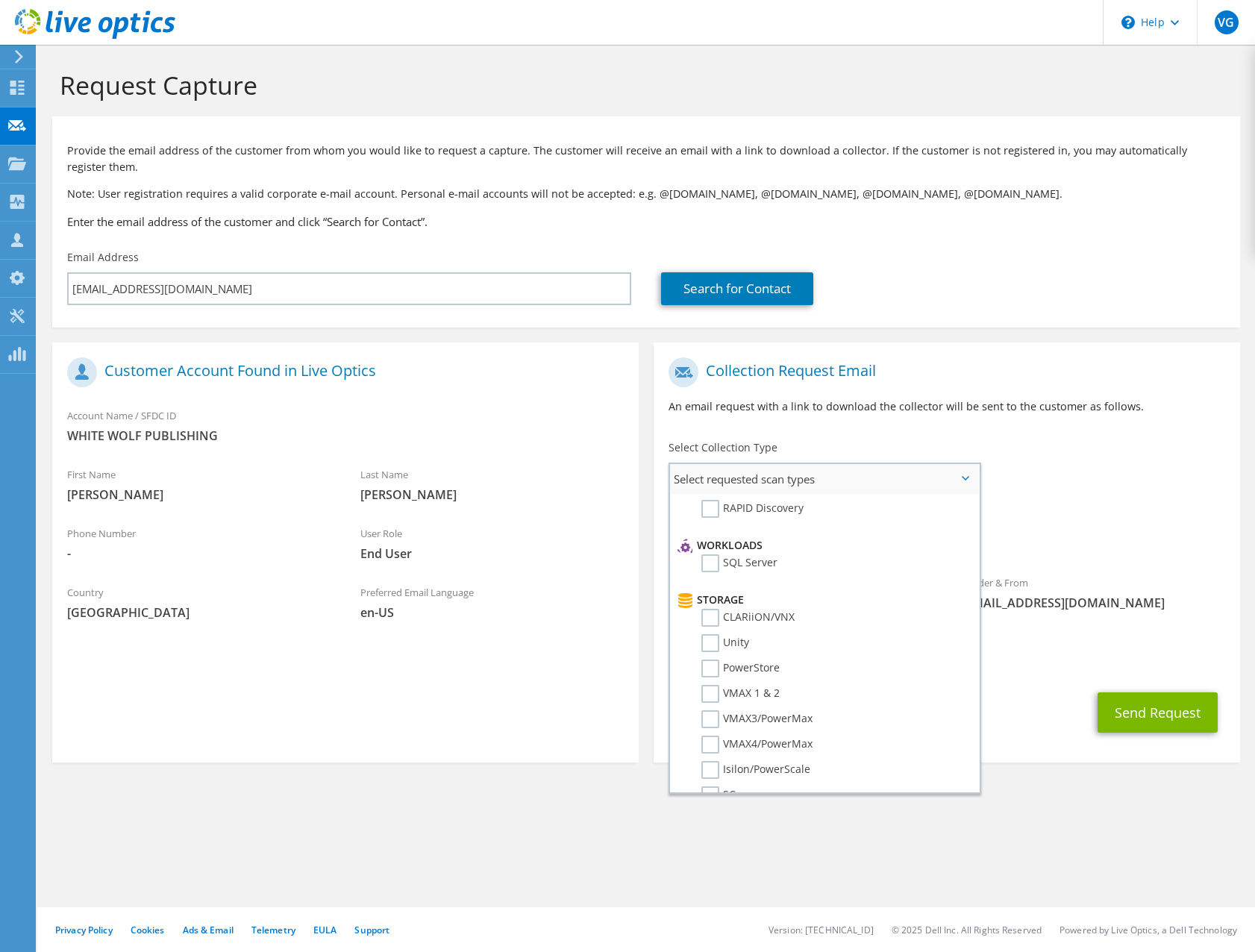
scroll to position [182, 0]
click at [716, 549] on label "SQL Server" at bounding box center [740, 550] width 76 height 18
click at [0, 0] on input "SQL Server" at bounding box center [0, 0] width 0 height 0
click at [713, 608] on label "PowerStore" at bounding box center [741, 603] width 78 height 18
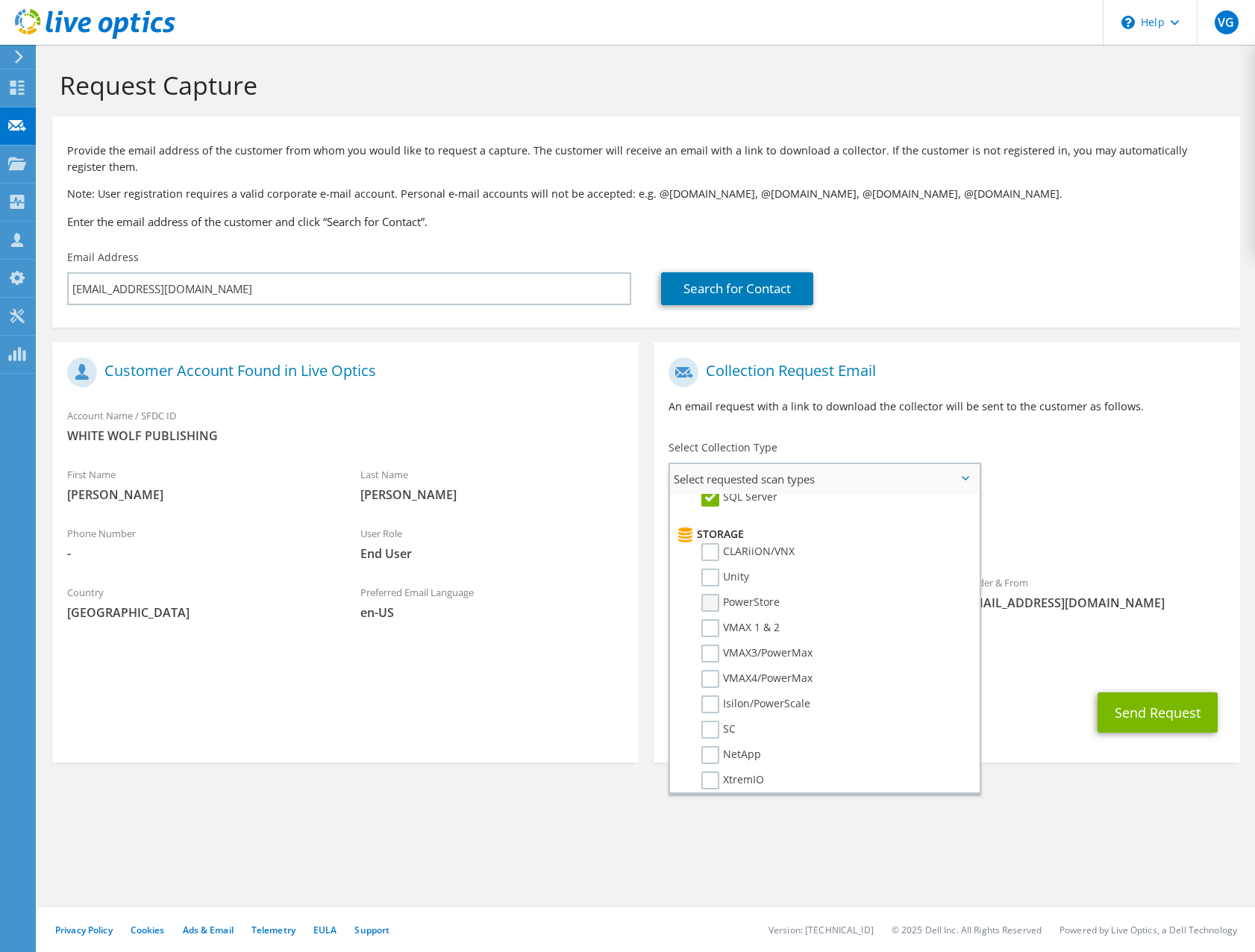
click at [0, 0] on input "PowerStore" at bounding box center [0, 0] width 0 height 0
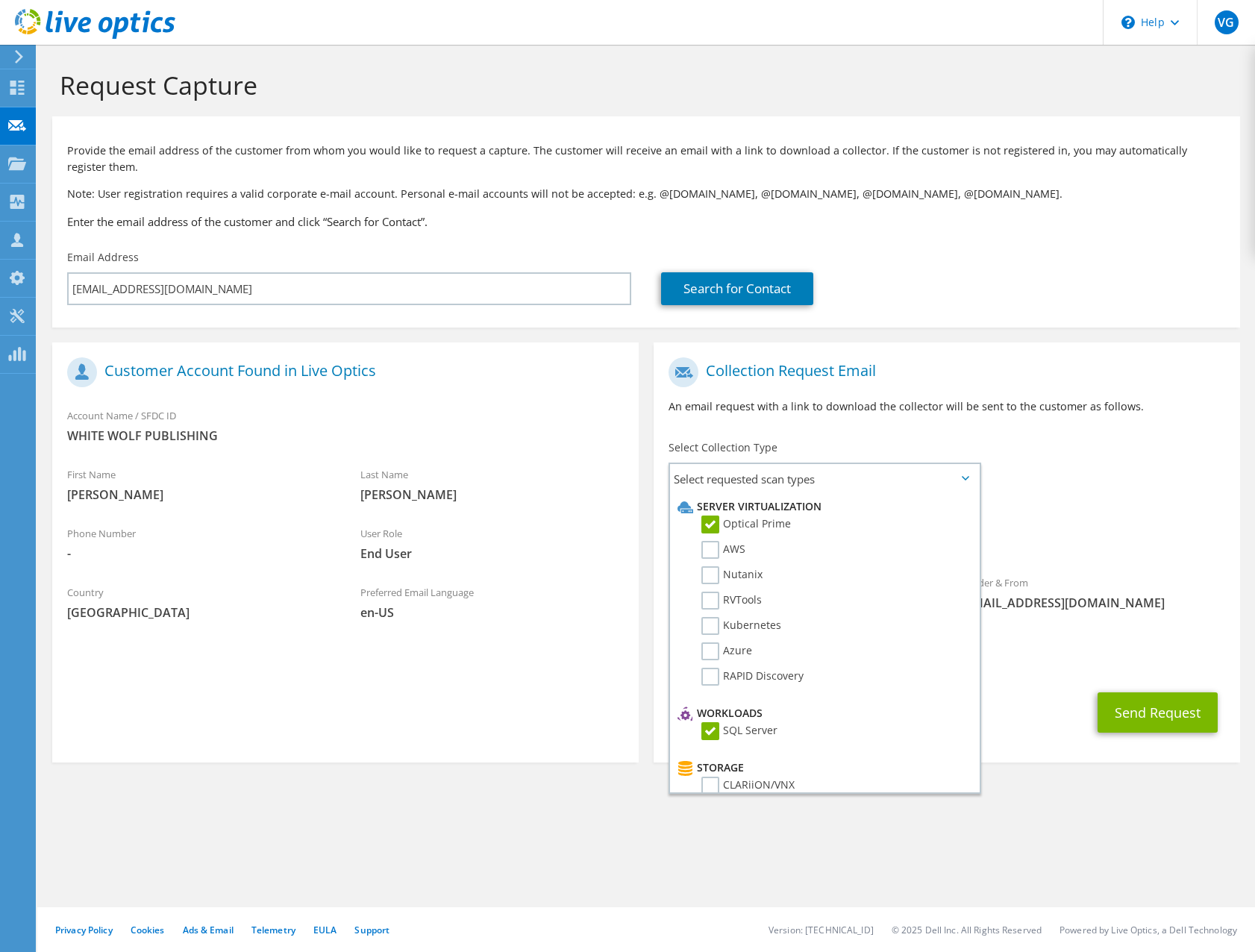
click at [1161, 577] on div "Sender & From liveoptics@liveoptics.com" at bounding box center [1094, 593] width 293 height 51
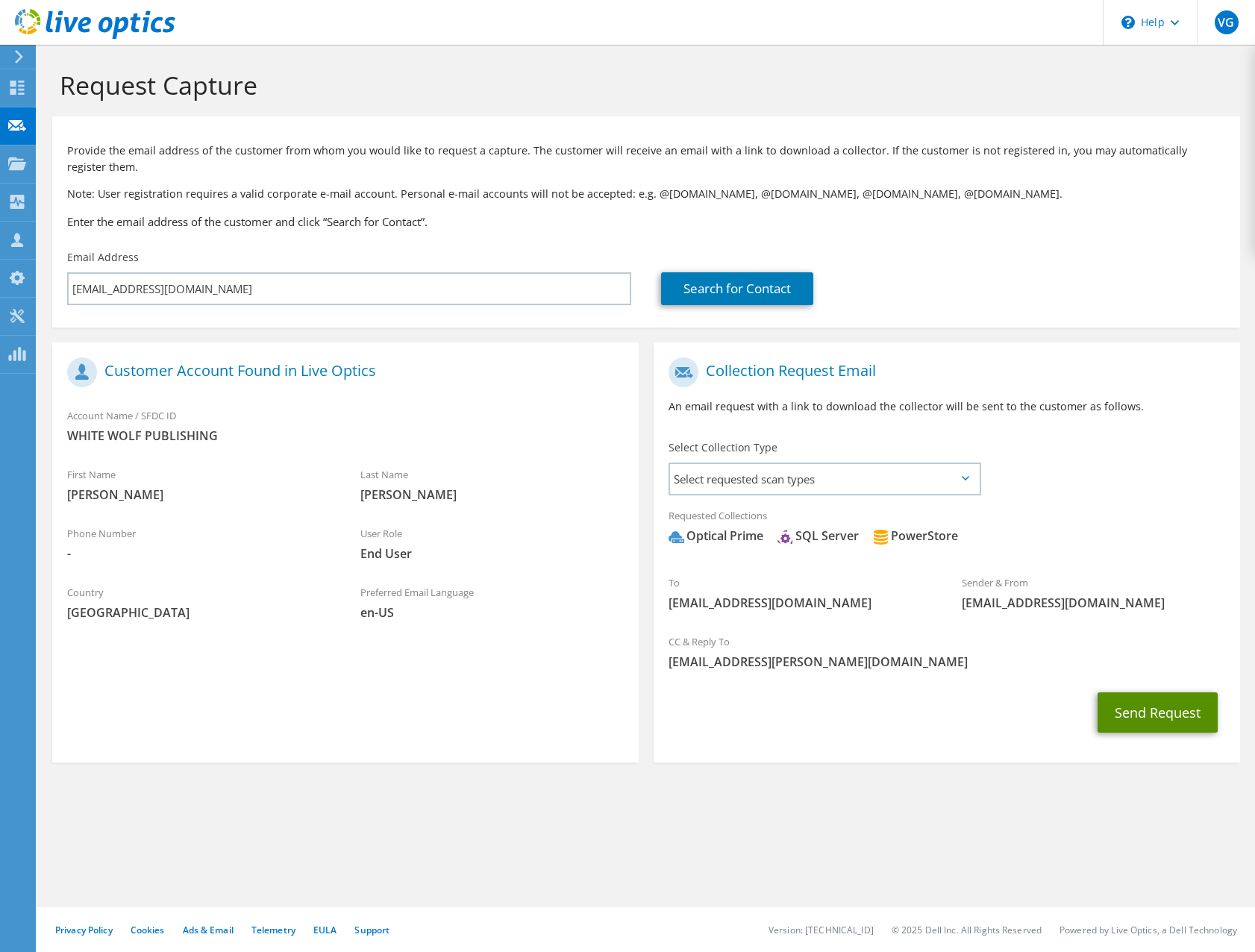
click at [1156, 713] on button "Send Request" at bounding box center [1158, 712] width 121 height 40
